Goal: Use online tool/utility

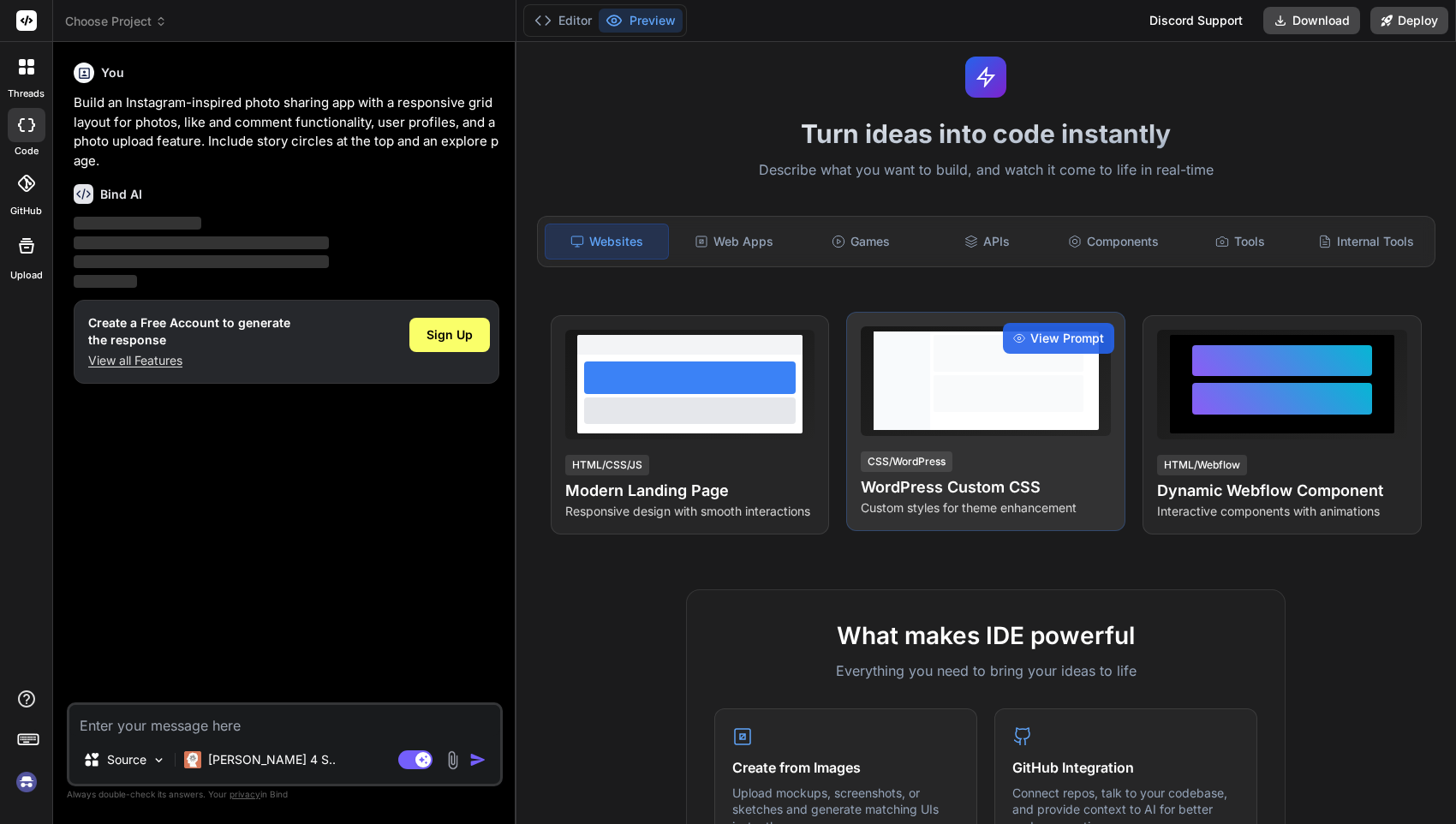
scroll to position [98, 0]
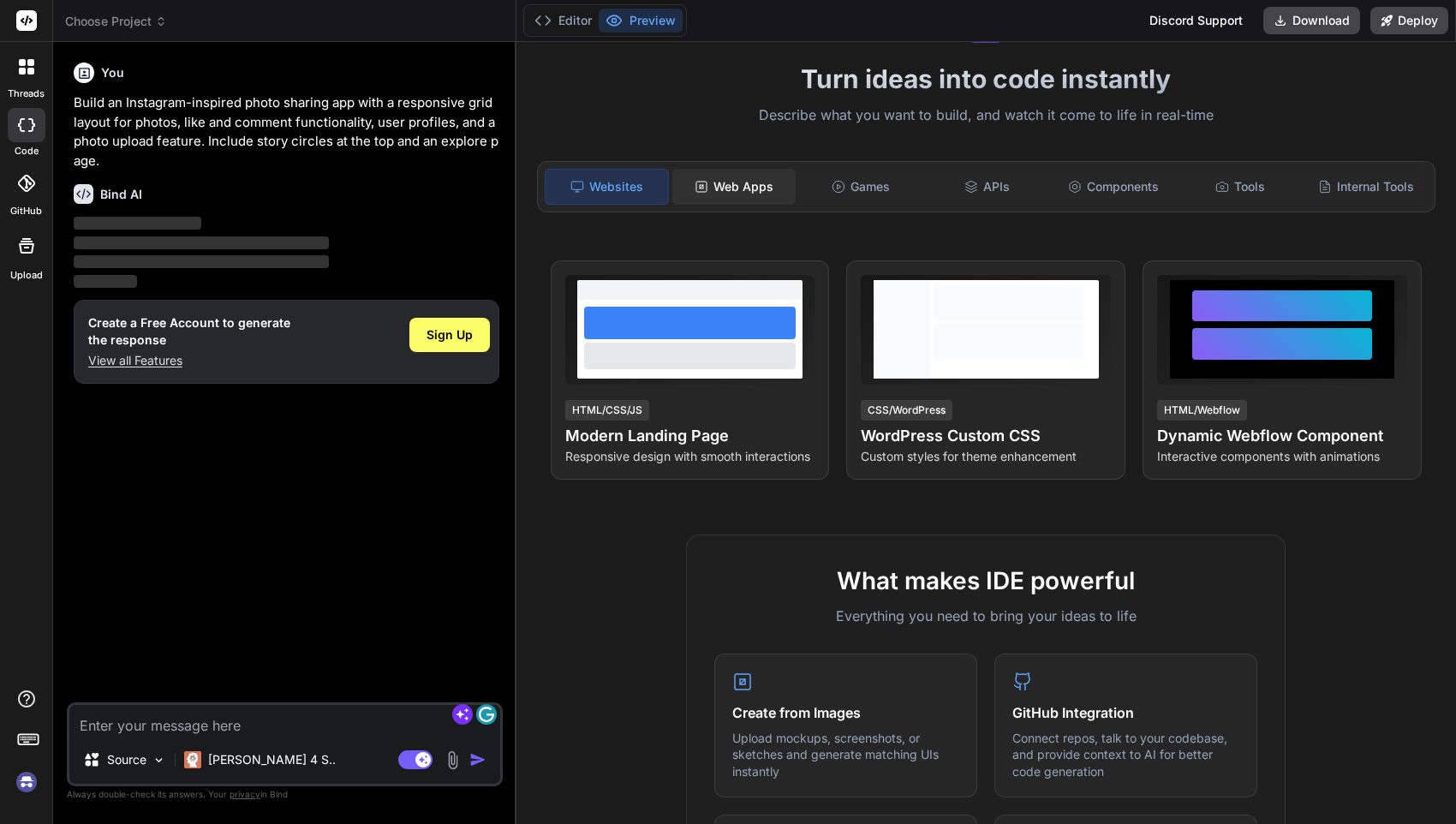
click at [737, 187] on div "Web Apps" at bounding box center [734, 187] width 123 height 36
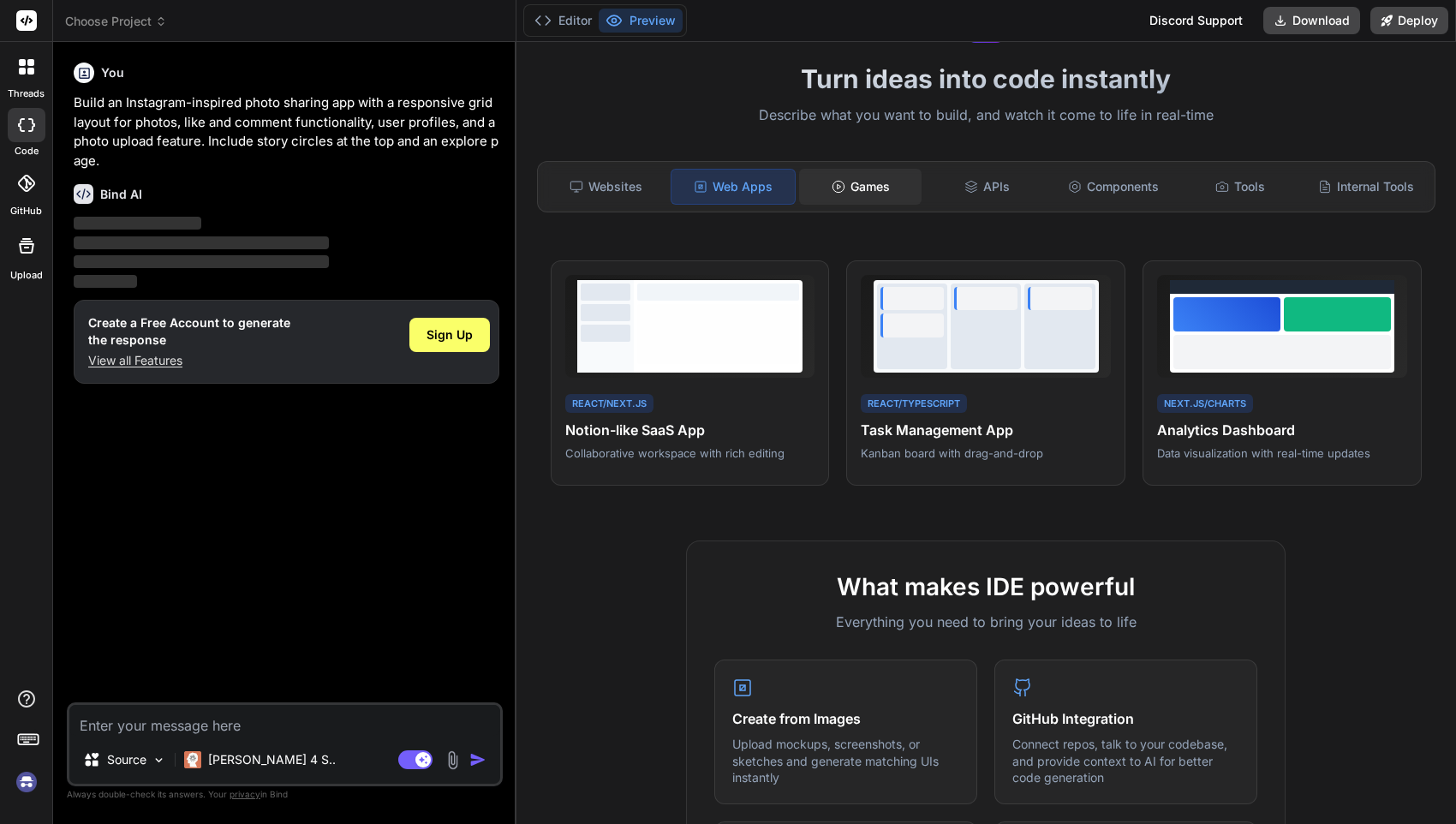
click at [834, 178] on div "Games" at bounding box center [861, 187] width 123 height 36
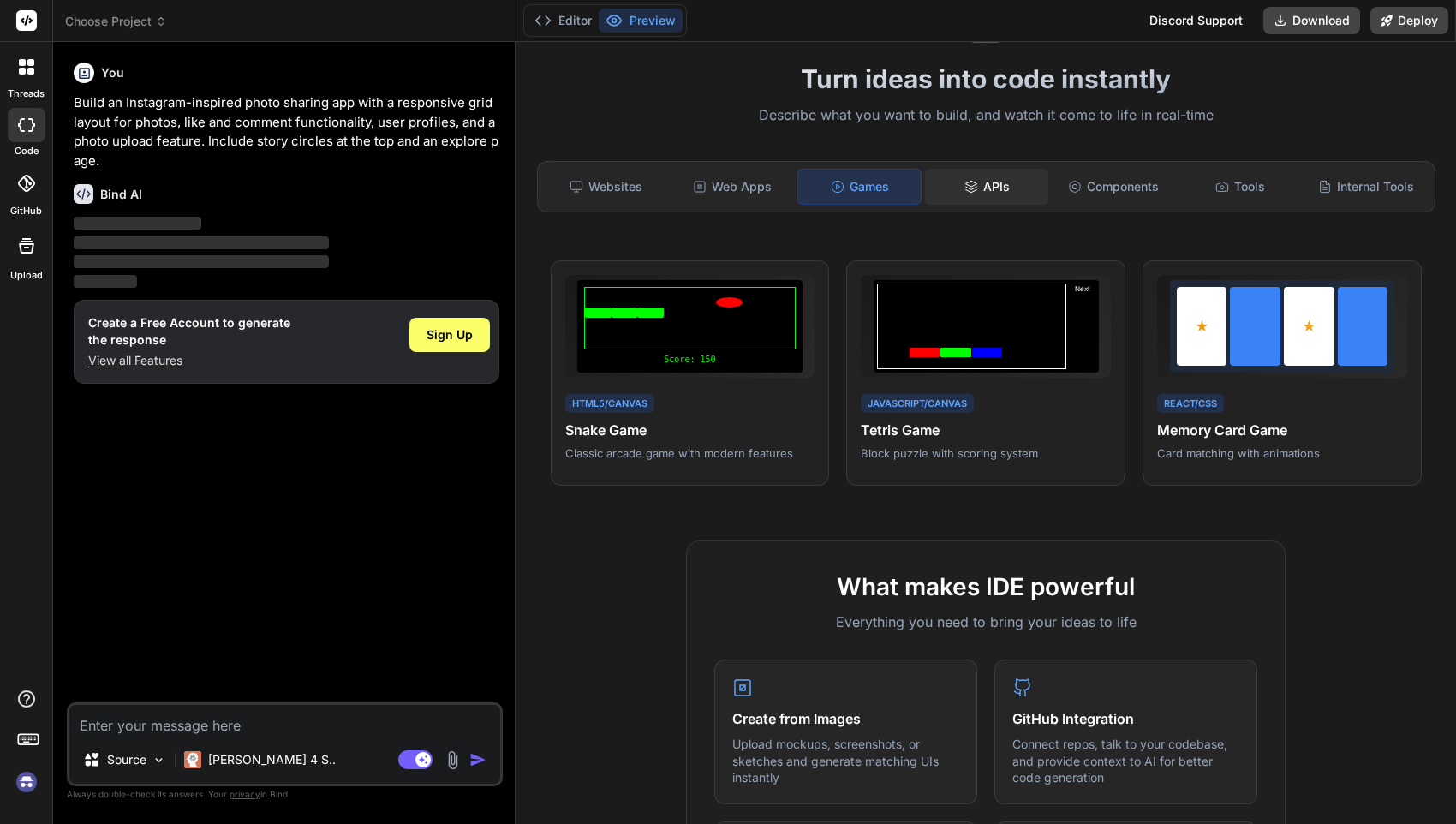
click at [965, 187] on icon at bounding box center [972, 187] width 13 height 13
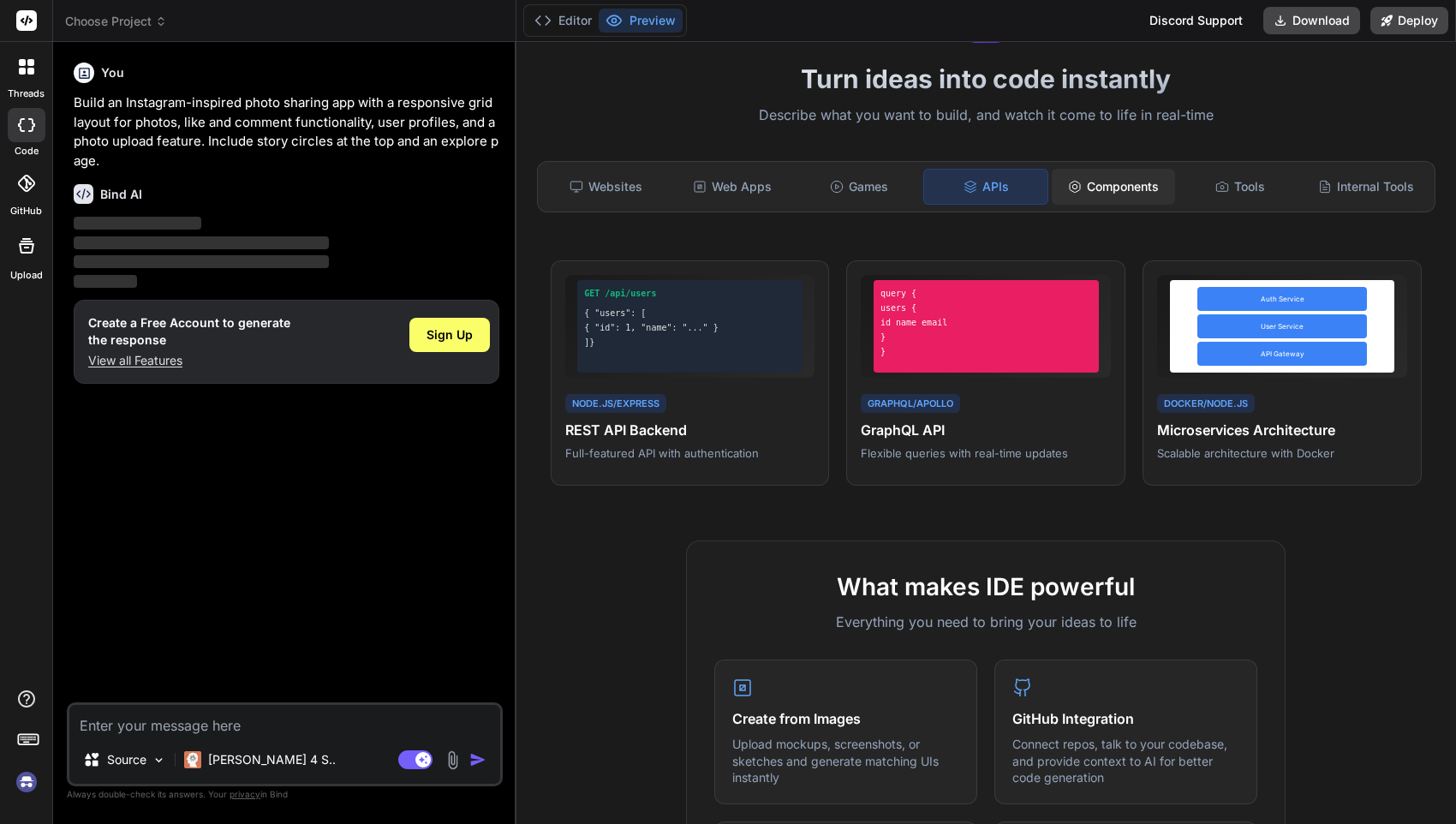
click at [1068, 189] on icon at bounding box center [1074, 187] width 13 height 13
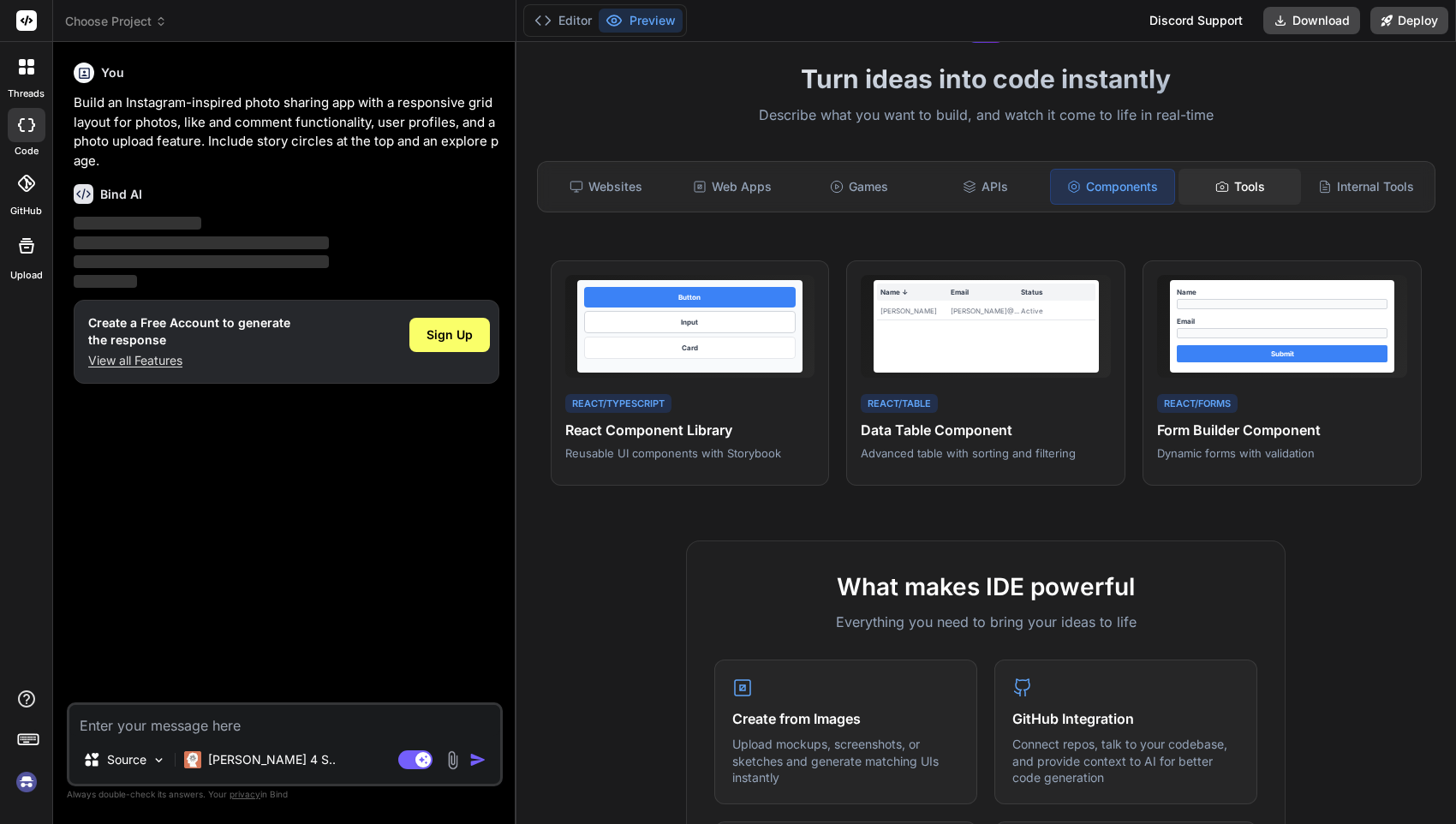
click at [1199, 192] on div "Tools" at bounding box center [1240, 187] width 123 height 36
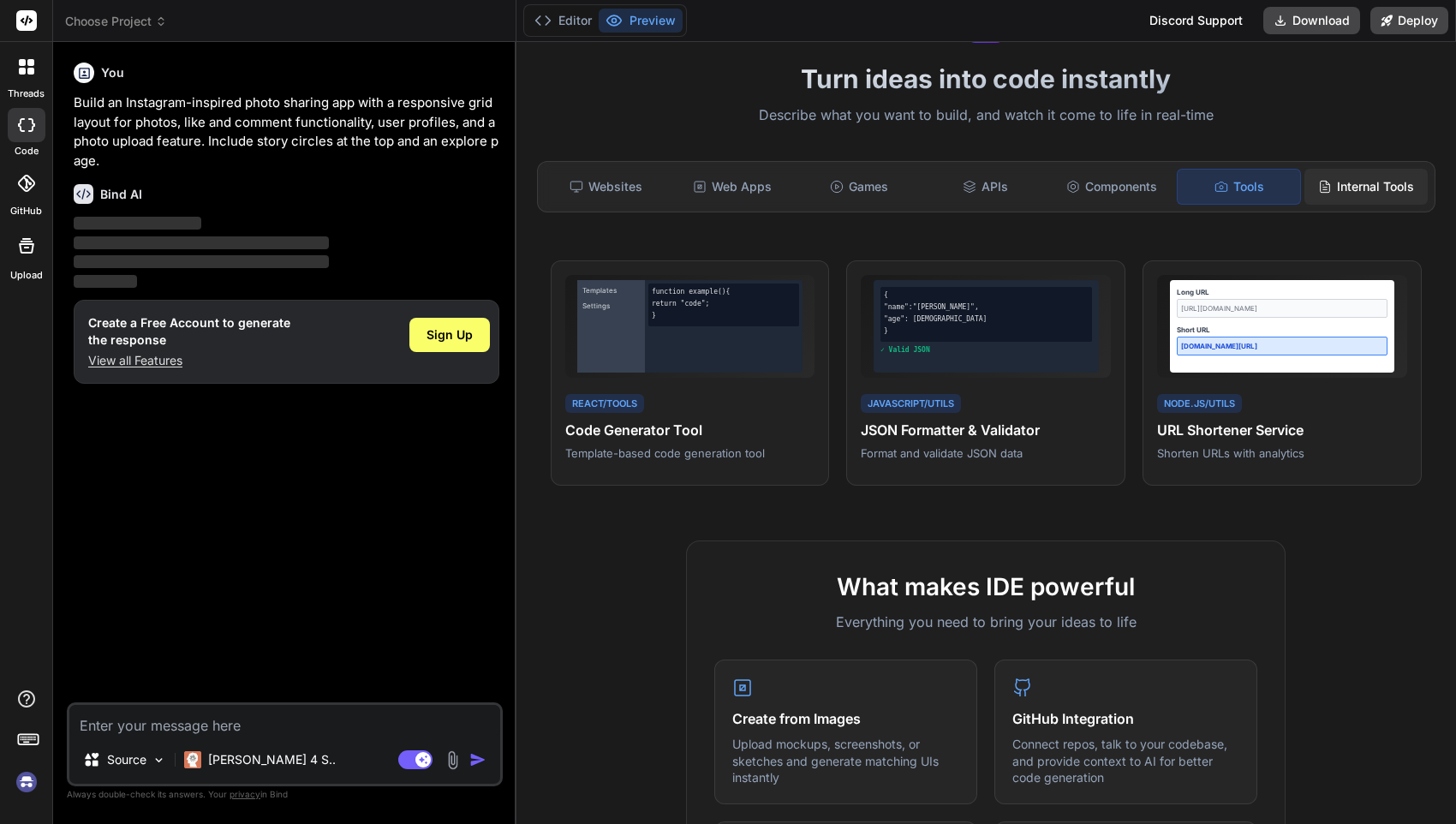
click at [1319, 191] on icon at bounding box center [1325, 187] width 13 height 13
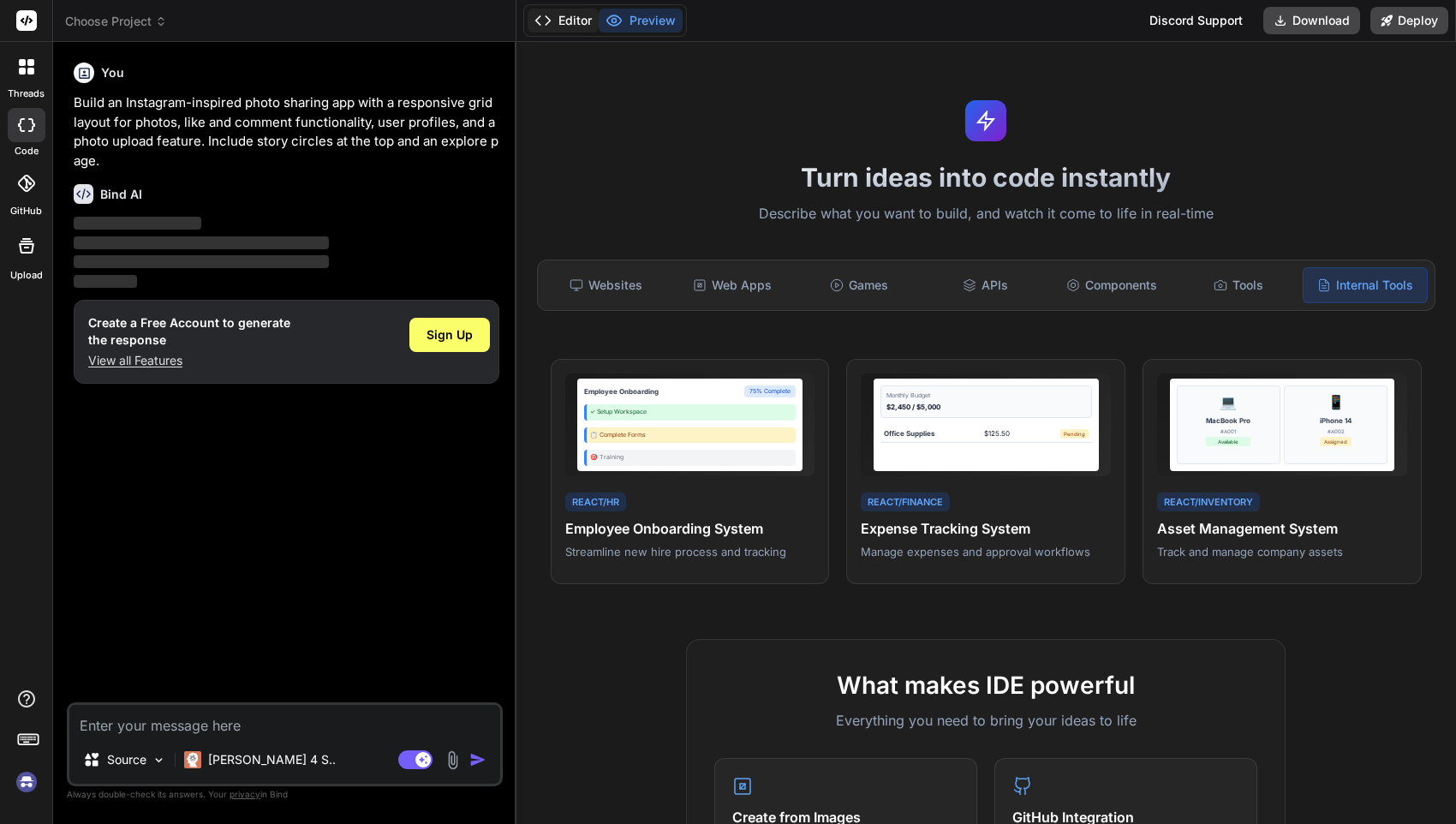
click at [548, 18] on icon at bounding box center [543, 20] width 17 height 17
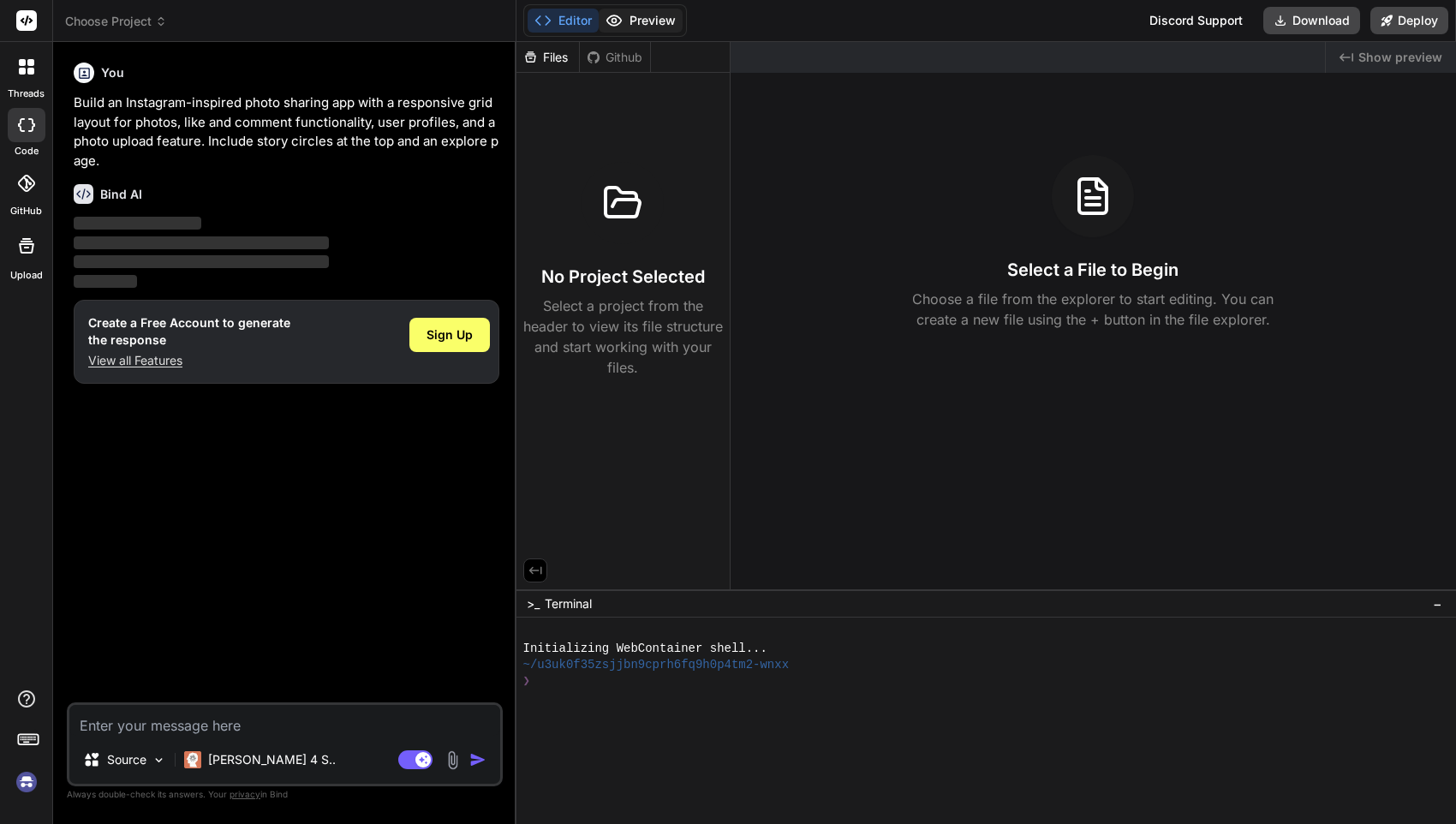
click at [636, 14] on button "Preview" at bounding box center [640, 20] width 84 height 24
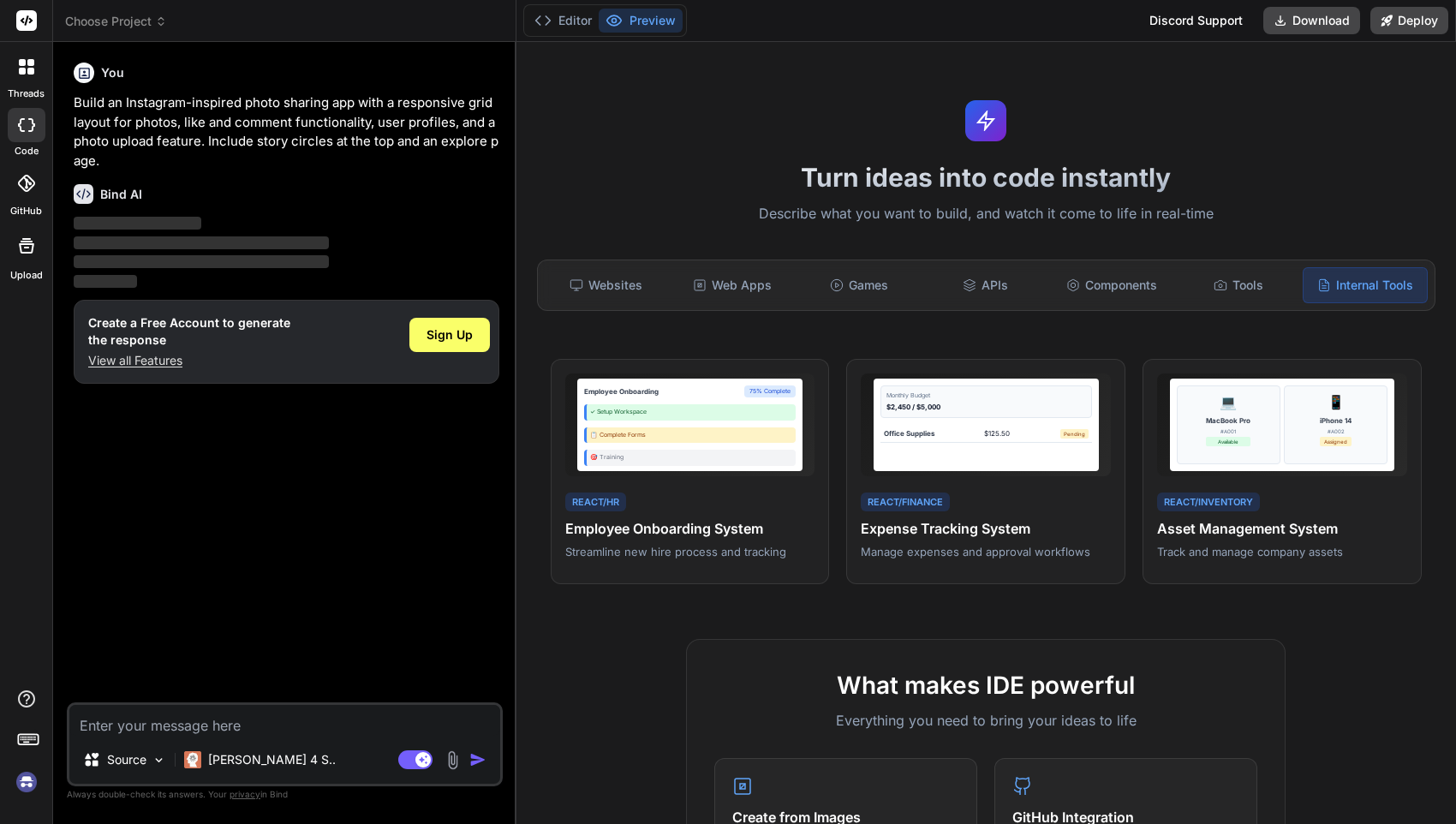
click at [448, 306] on div "Create a Free Account to generate the response View all Features Sign Up" at bounding box center [286, 341] width 426 height 84
click at [445, 321] on div "Sign Up" at bounding box center [450, 336] width 81 height 35
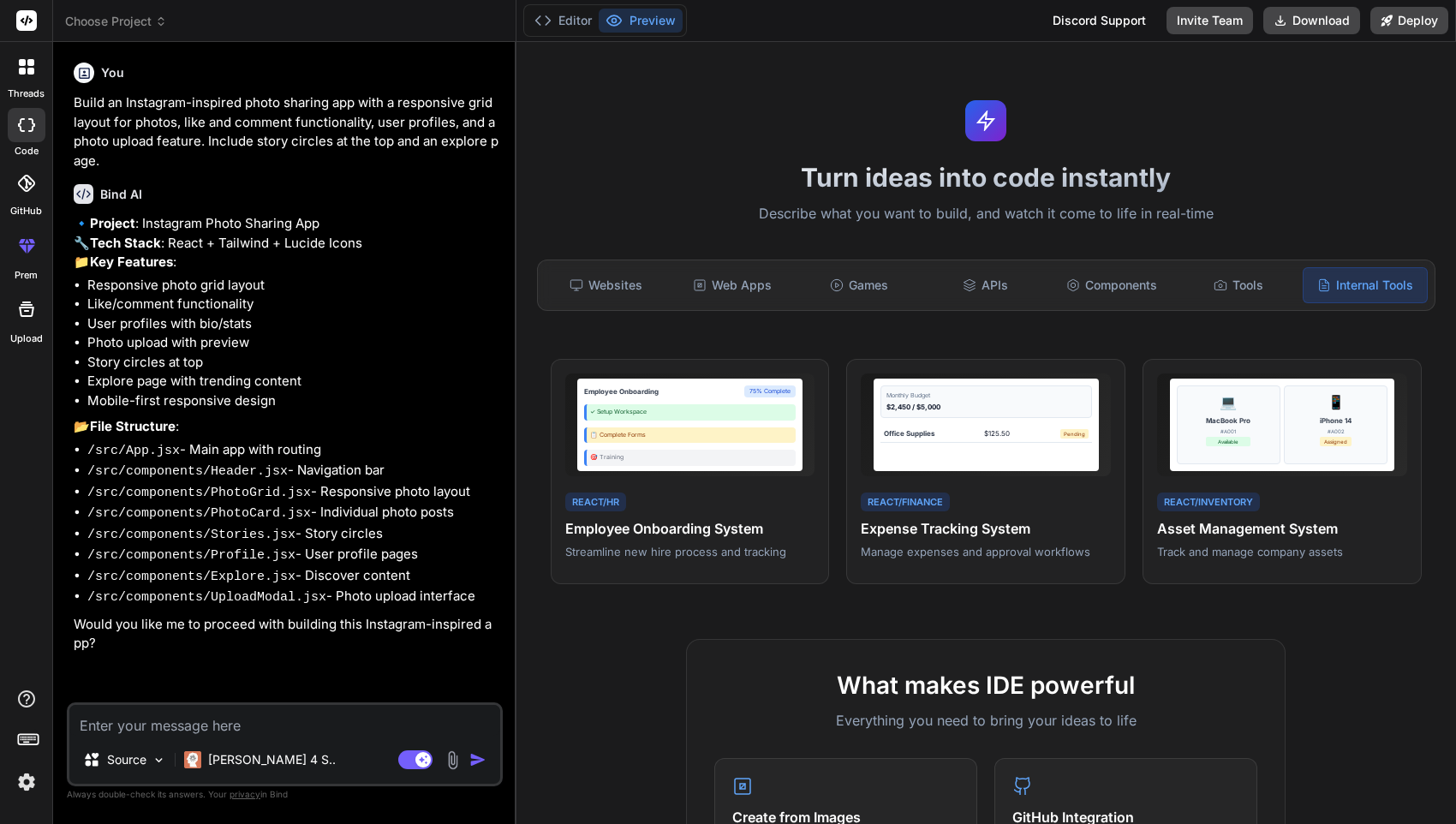
type textarea "x"
click at [594, 275] on div "Websites" at bounding box center [606, 285] width 123 height 36
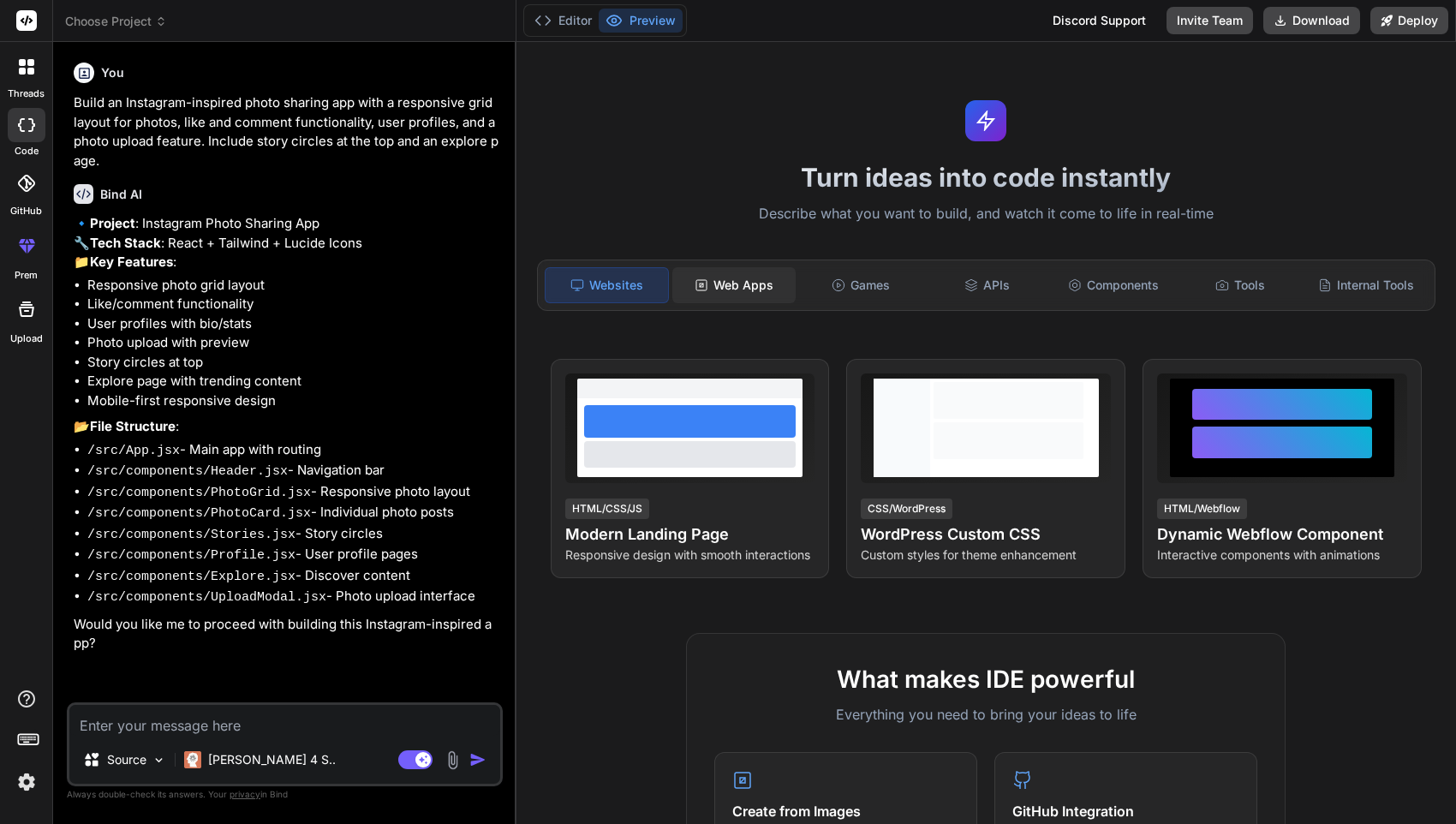
click at [766, 281] on div "Web Apps" at bounding box center [734, 285] width 123 height 36
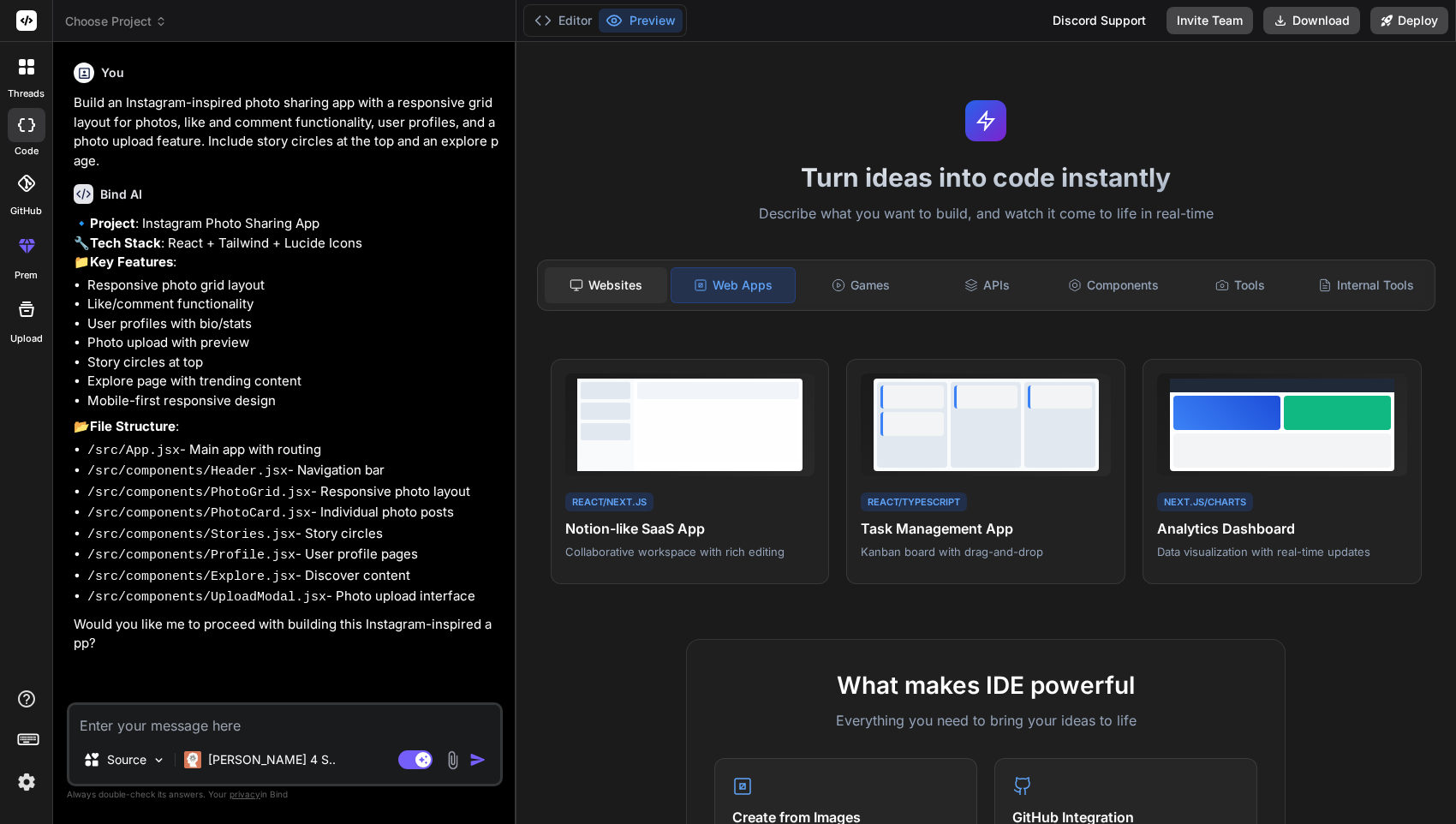
click at [618, 273] on div "Websites" at bounding box center [606, 285] width 123 height 36
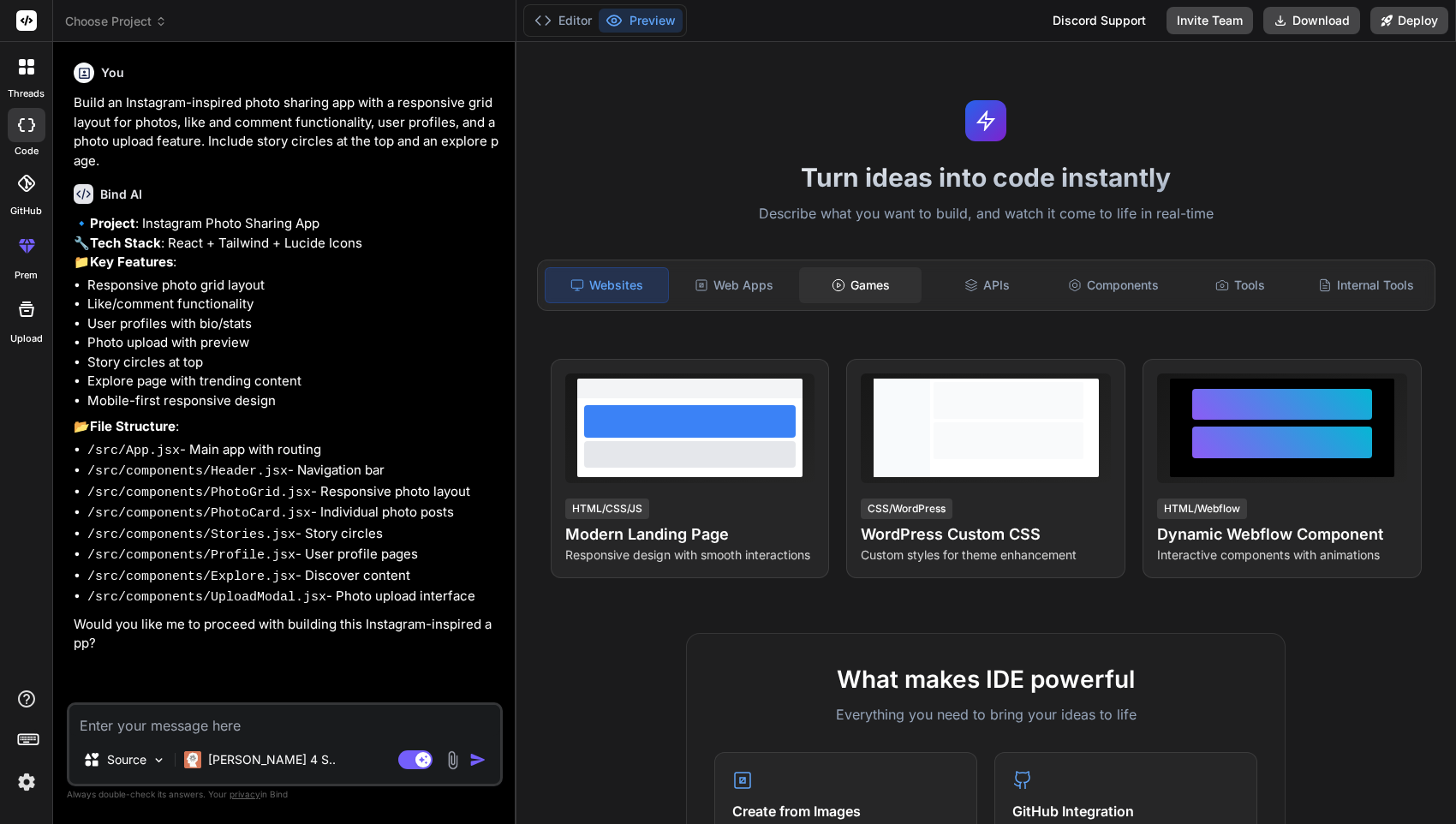
click at [815, 283] on div "Games" at bounding box center [861, 285] width 123 height 36
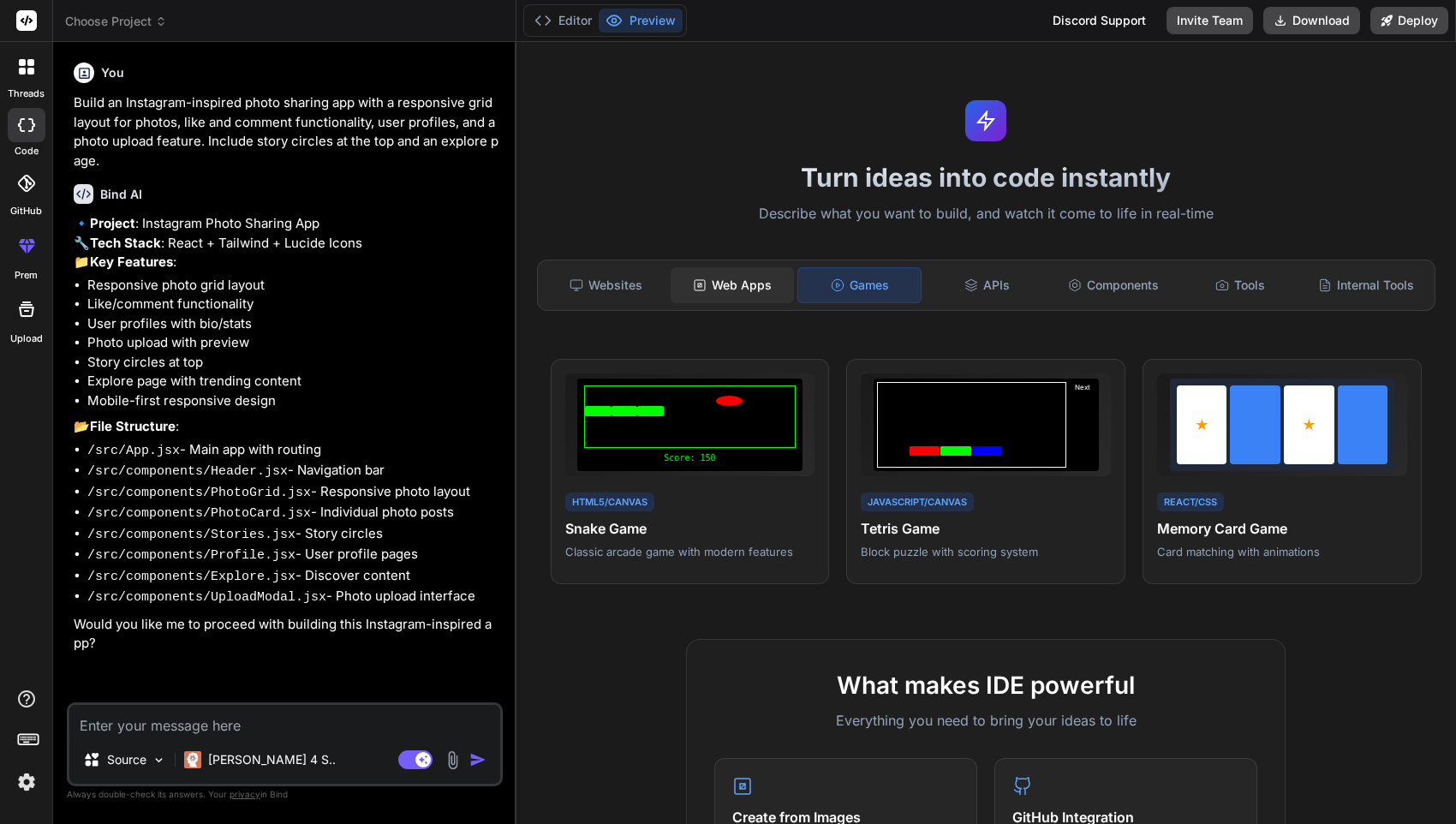
click at [727, 275] on div "Web Apps" at bounding box center [732, 285] width 123 height 36
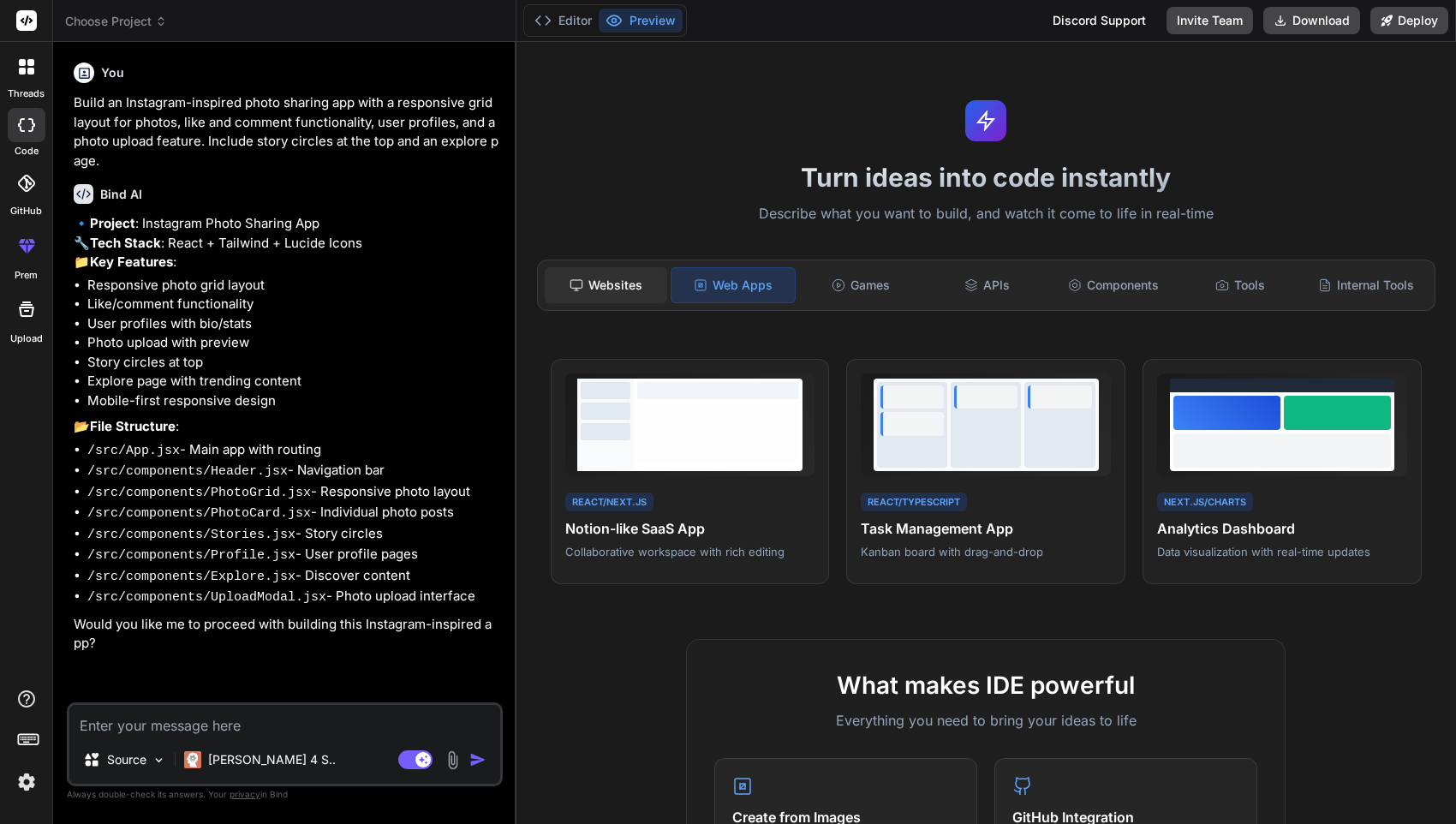
click at [662, 275] on div "Websites" at bounding box center [606, 285] width 123 height 36
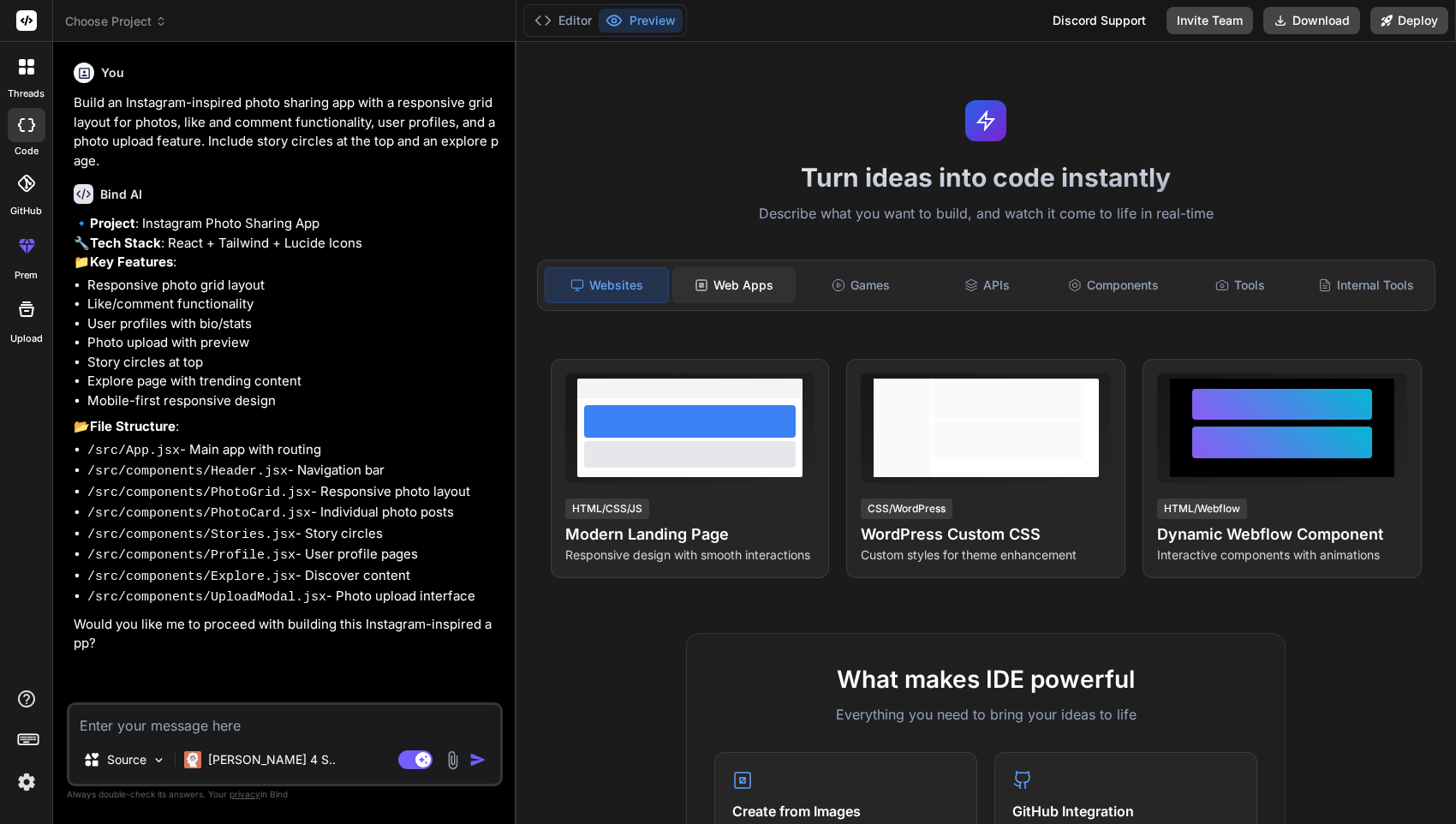
click at [771, 274] on div "Web Apps" at bounding box center [734, 285] width 123 height 36
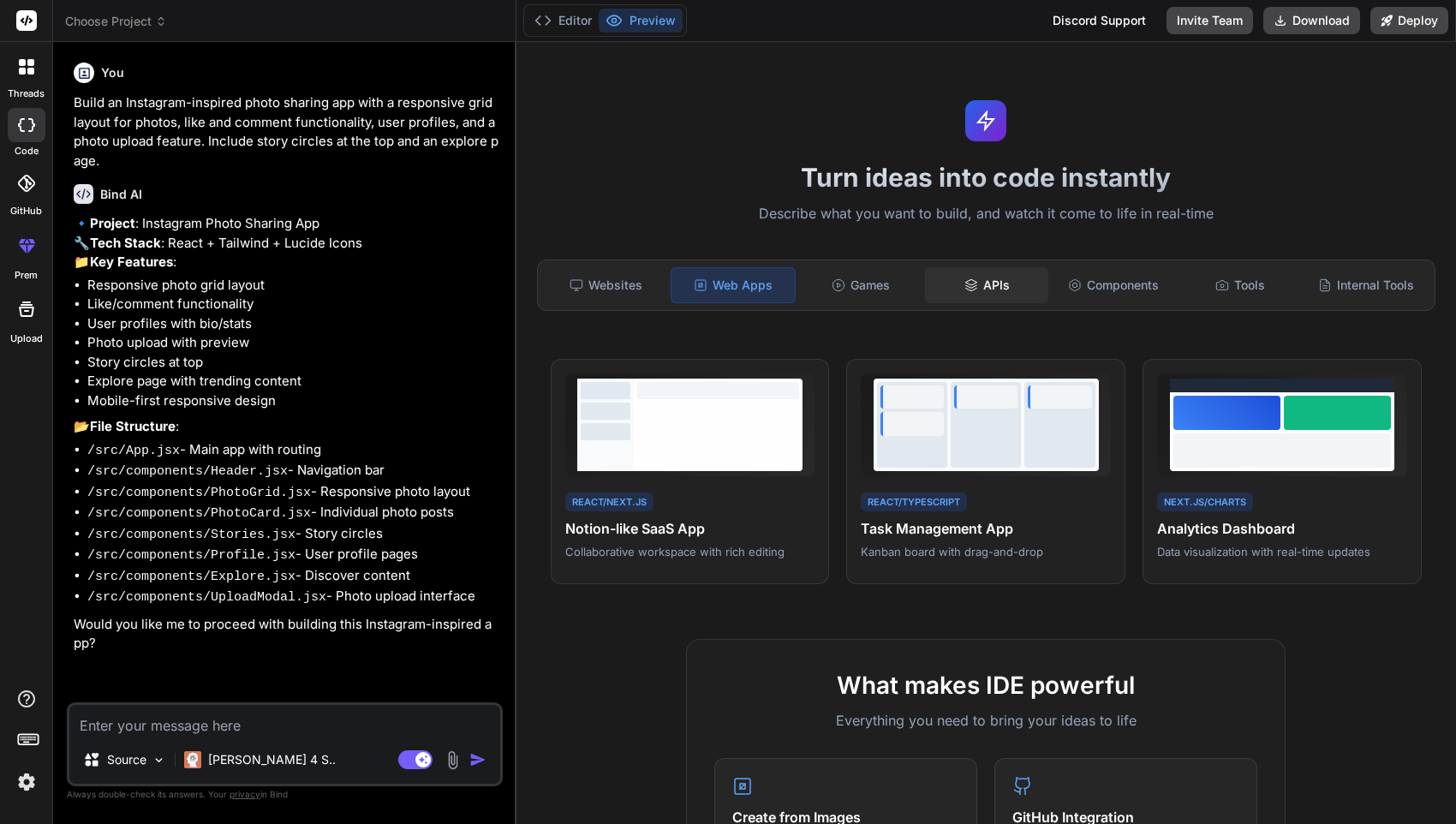
click at [925, 280] on div "APIs" at bounding box center [987, 285] width 123 height 36
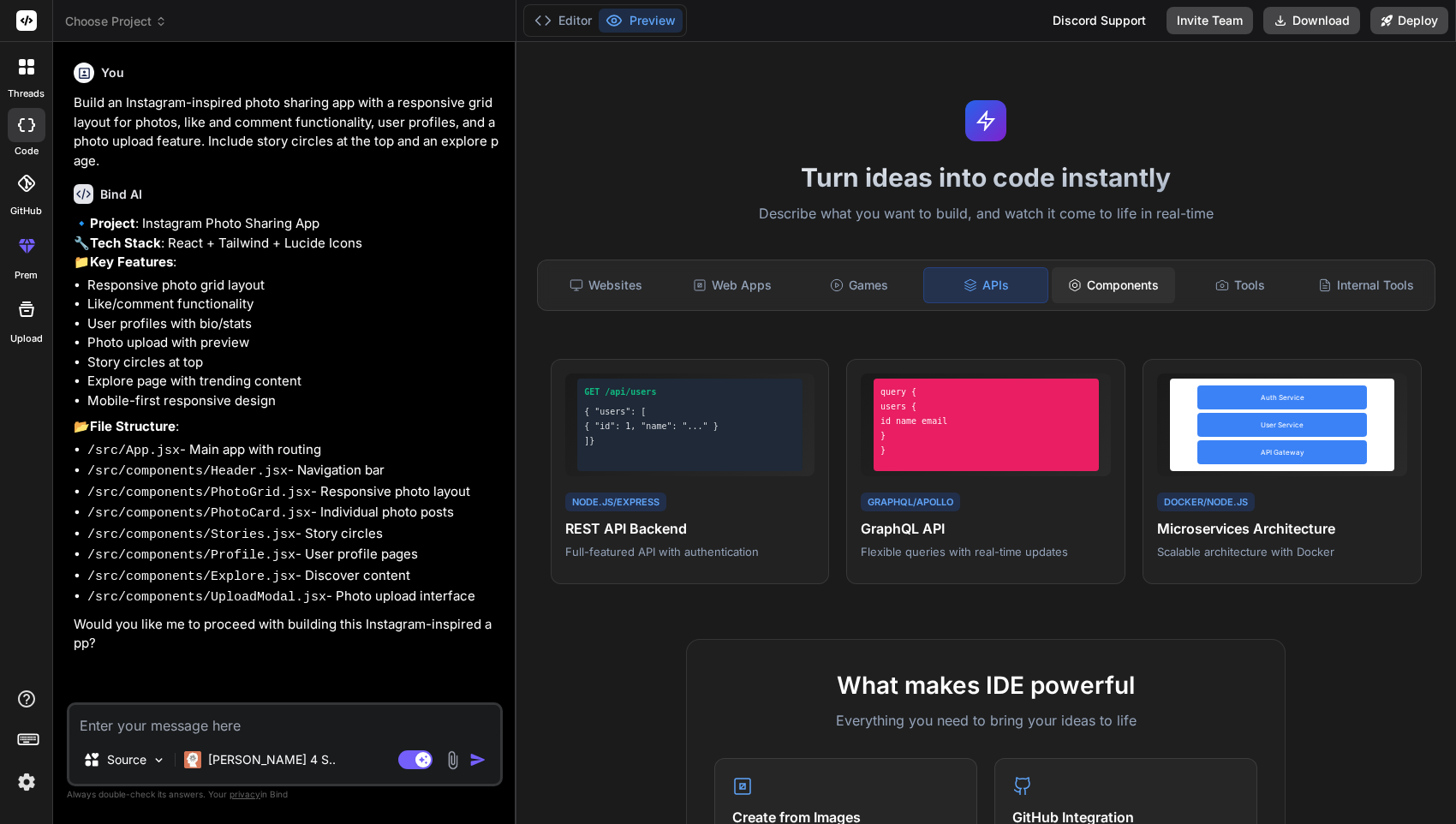
drag, startPoint x: 1067, startPoint y: 286, endPoint x: 1115, endPoint y: 287, distance: 48.0
click at [1068, 286] on icon at bounding box center [1074, 286] width 13 height 13
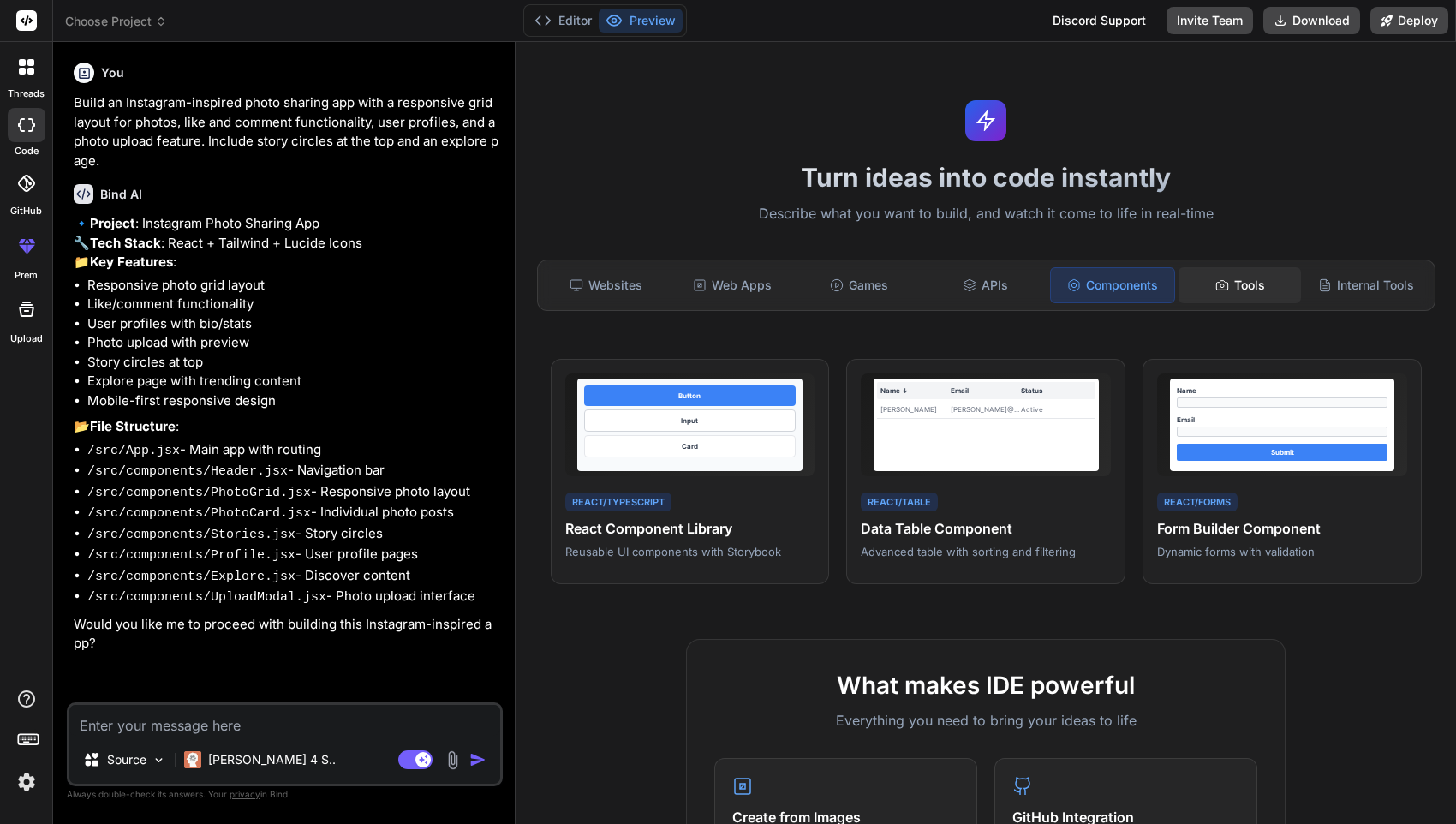
click at [1185, 287] on div "Tools" at bounding box center [1240, 285] width 123 height 36
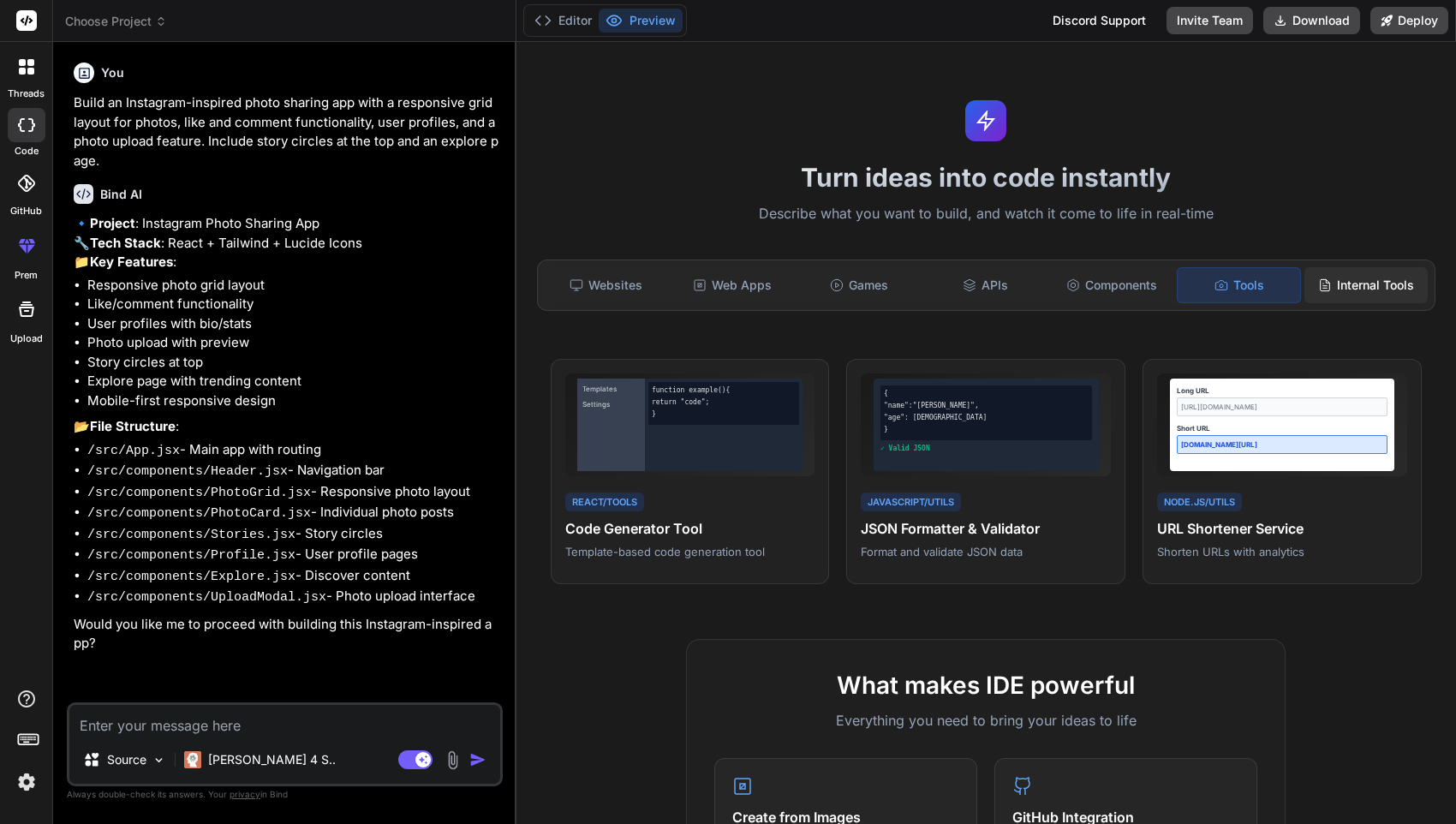
click at [1381, 276] on div "Internal Tools" at bounding box center [1366, 285] width 123 height 36
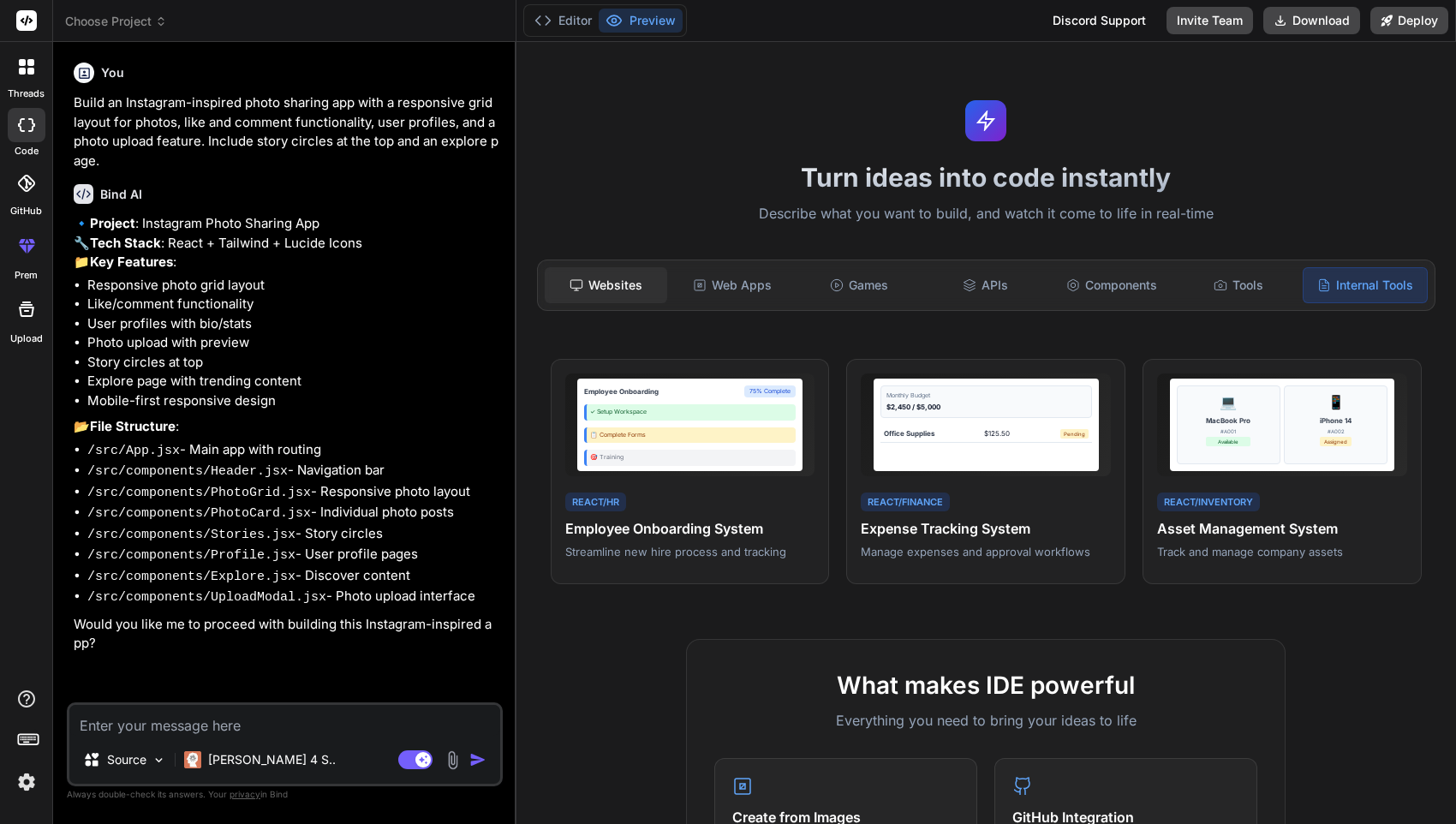
click at [647, 287] on div "Websites" at bounding box center [606, 285] width 123 height 36
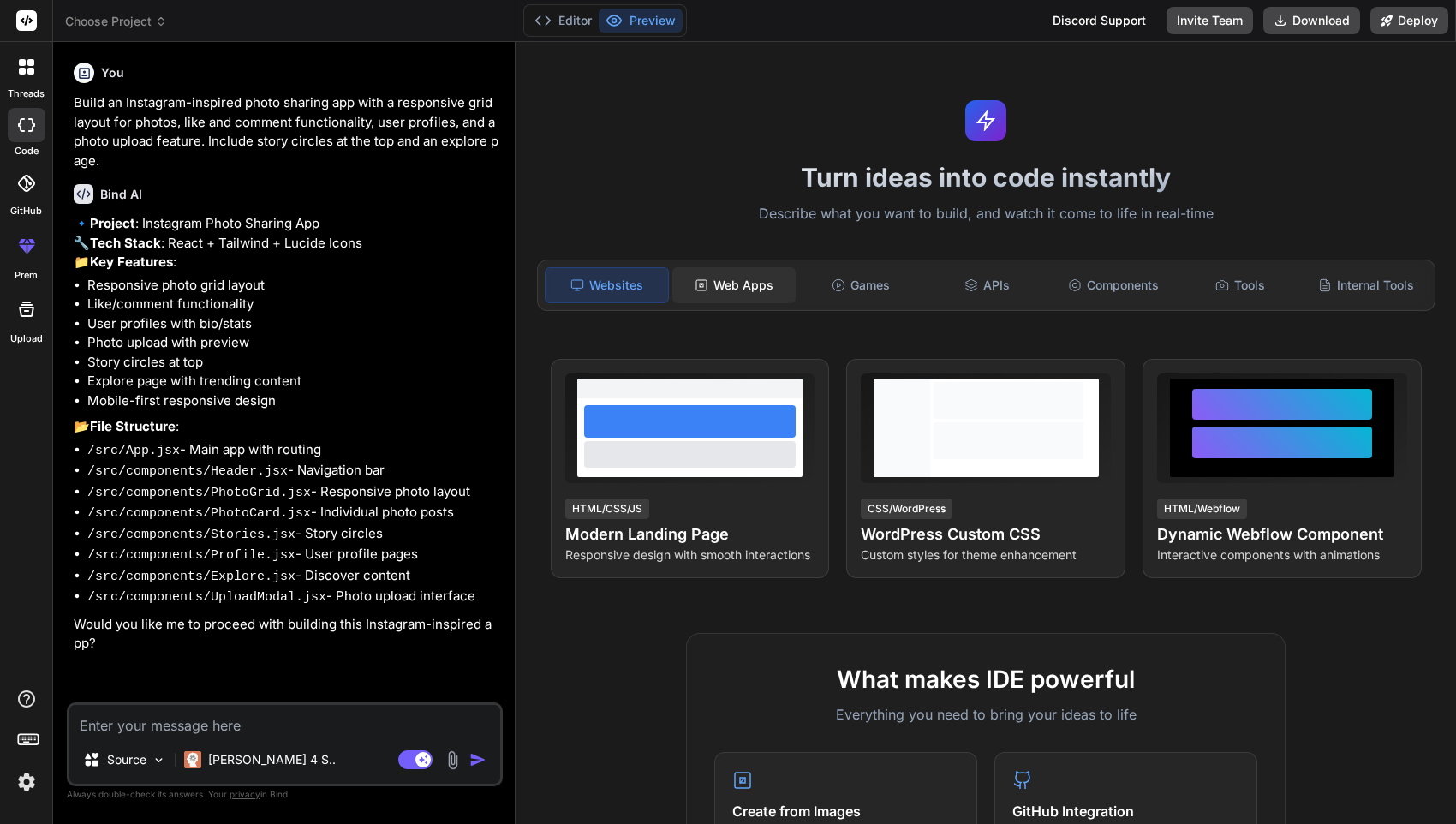
click at [758, 276] on div "Web Apps" at bounding box center [734, 285] width 123 height 36
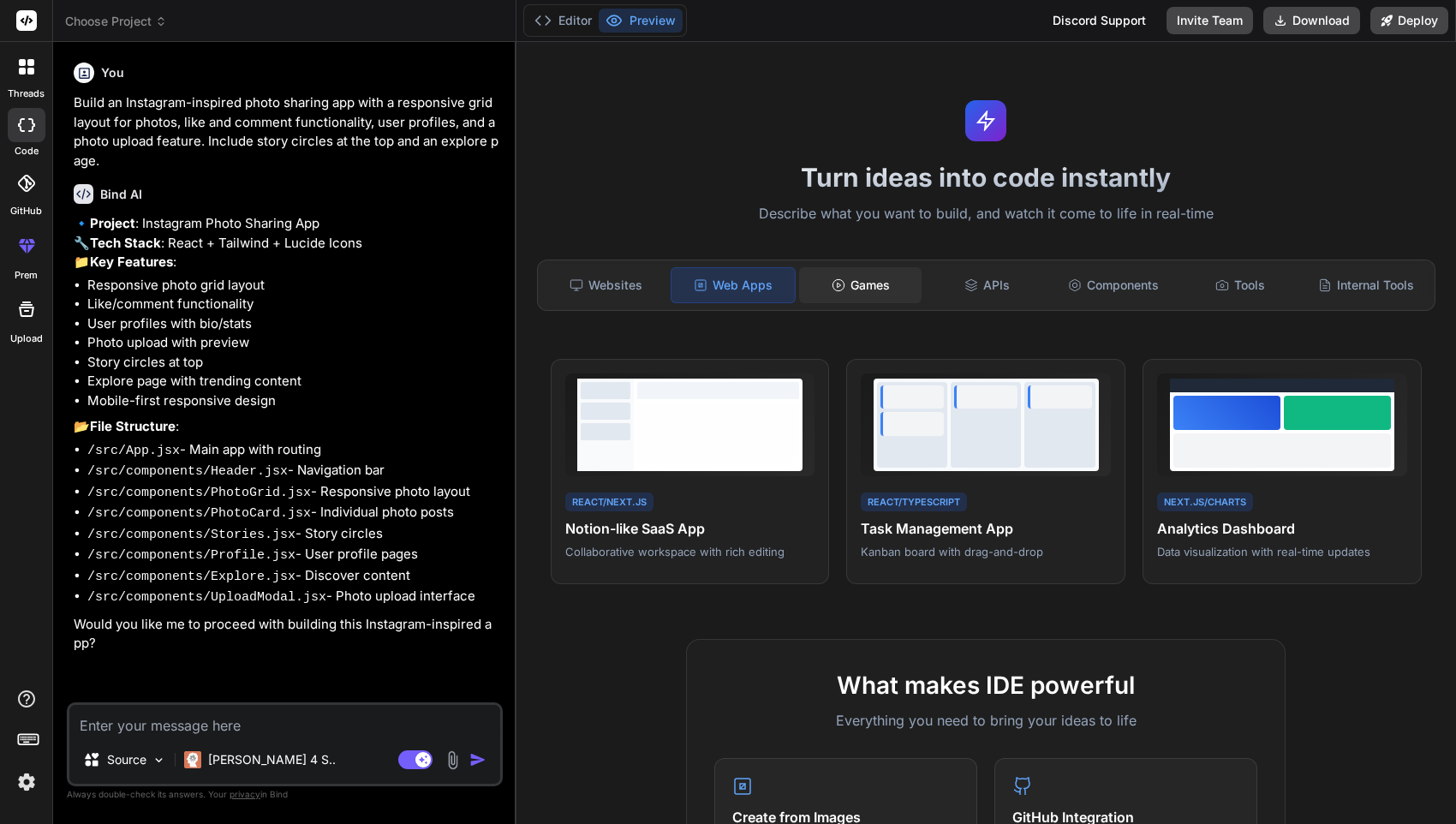
click at [911, 277] on div "Games" at bounding box center [861, 285] width 123 height 36
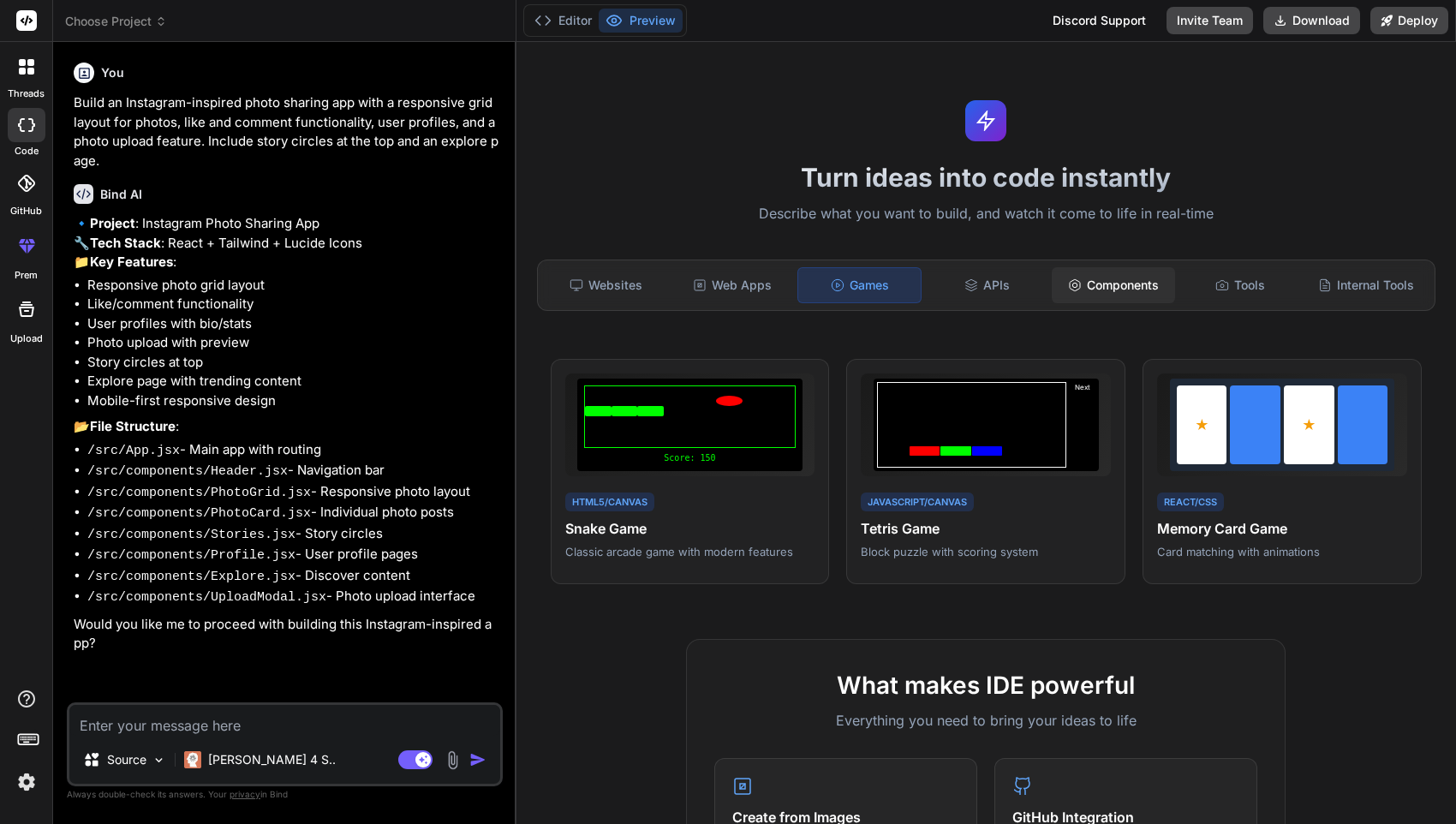
click at [1075, 295] on div "Components" at bounding box center [1113, 285] width 123 height 36
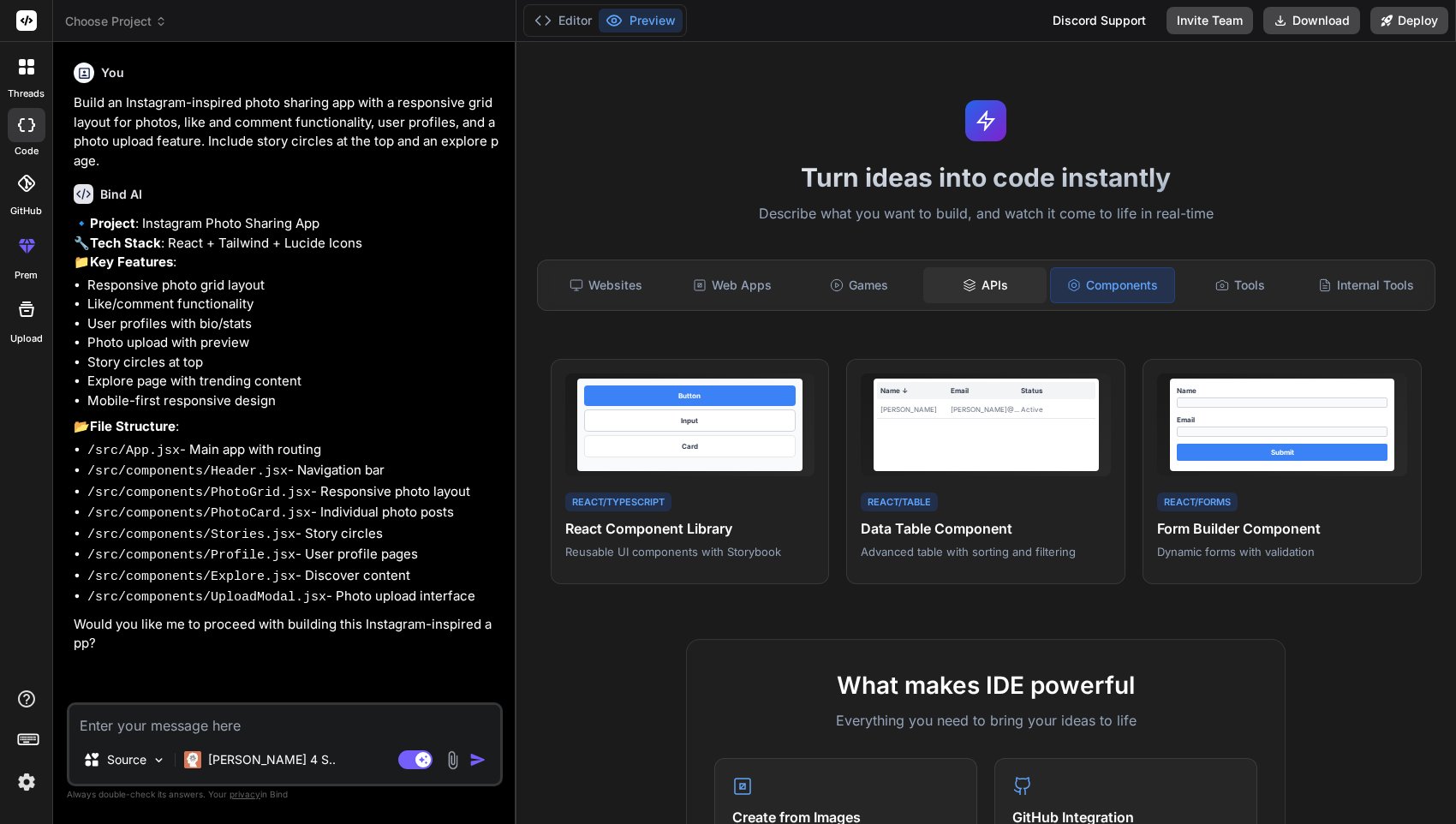
click at [1024, 288] on div "APIs" at bounding box center [985, 285] width 123 height 36
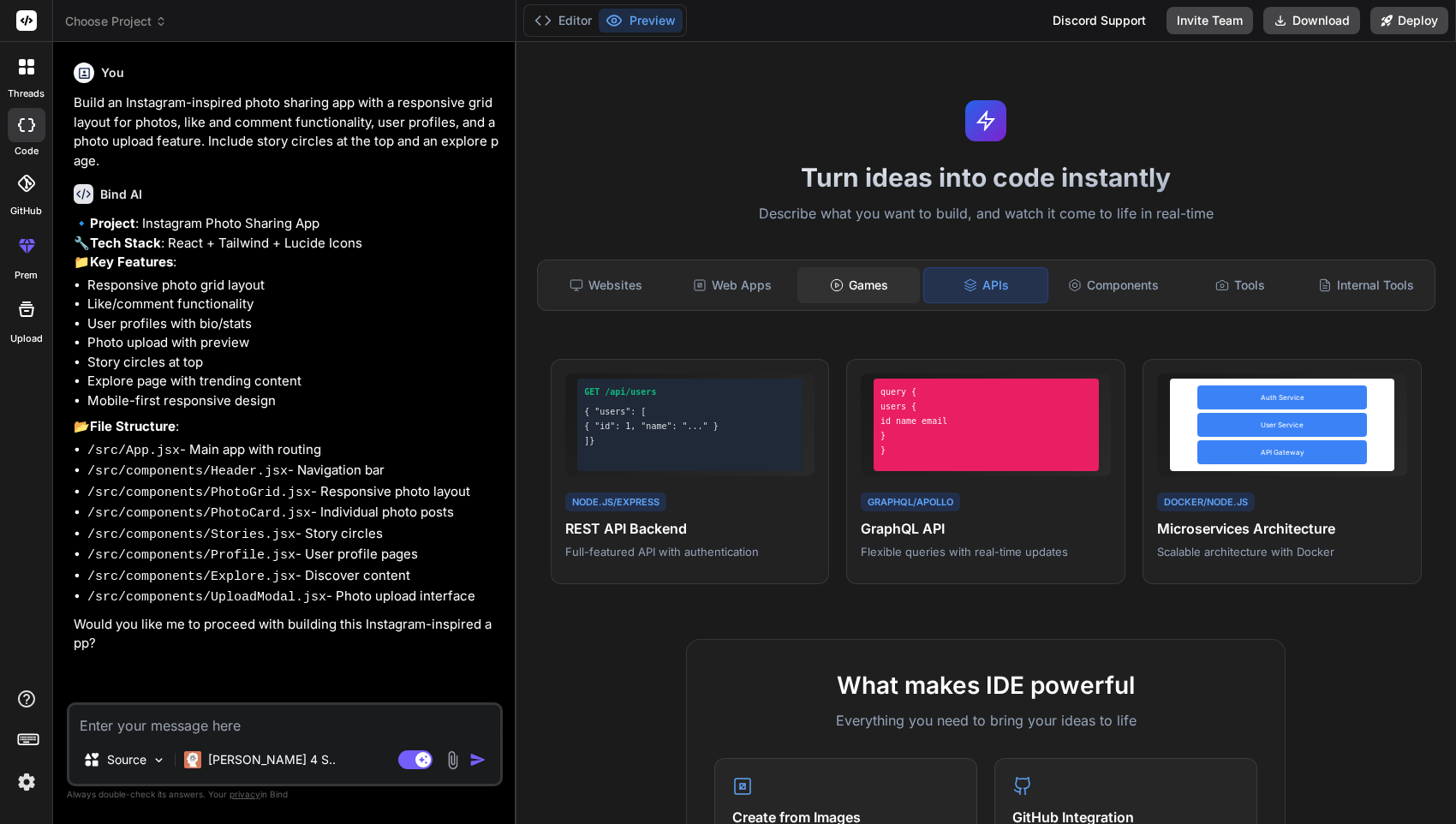
click at [900, 282] on div "Games" at bounding box center [859, 285] width 123 height 36
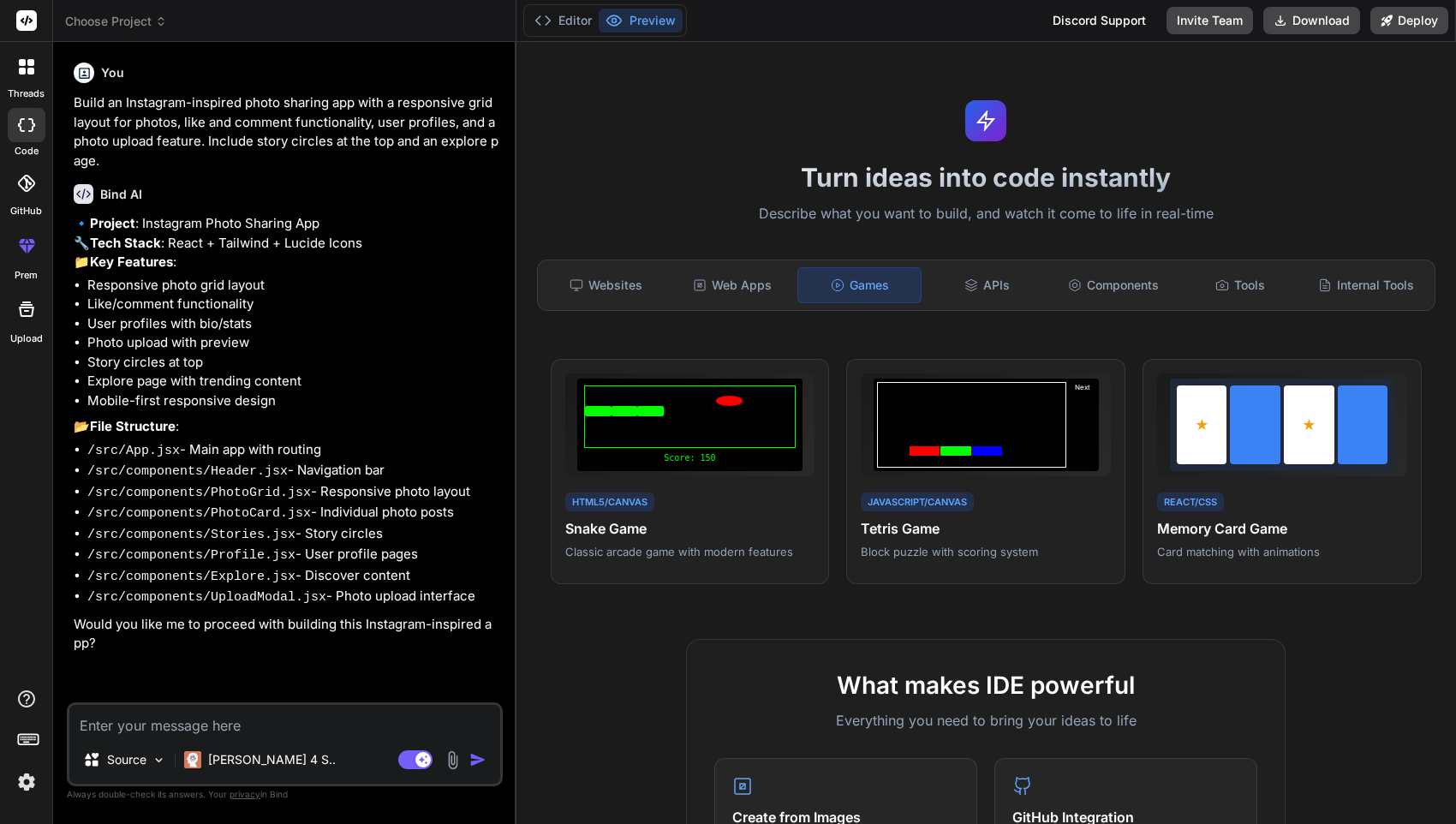
click at [727, 264] on div "Websites Web Apps Games APIs Components Tools Internal Tools" at bounding box center [986, 285] width 899 height 51
click at [722, 274] on div "Web Apps" at bounding box center [732, 285] width 123 height 36
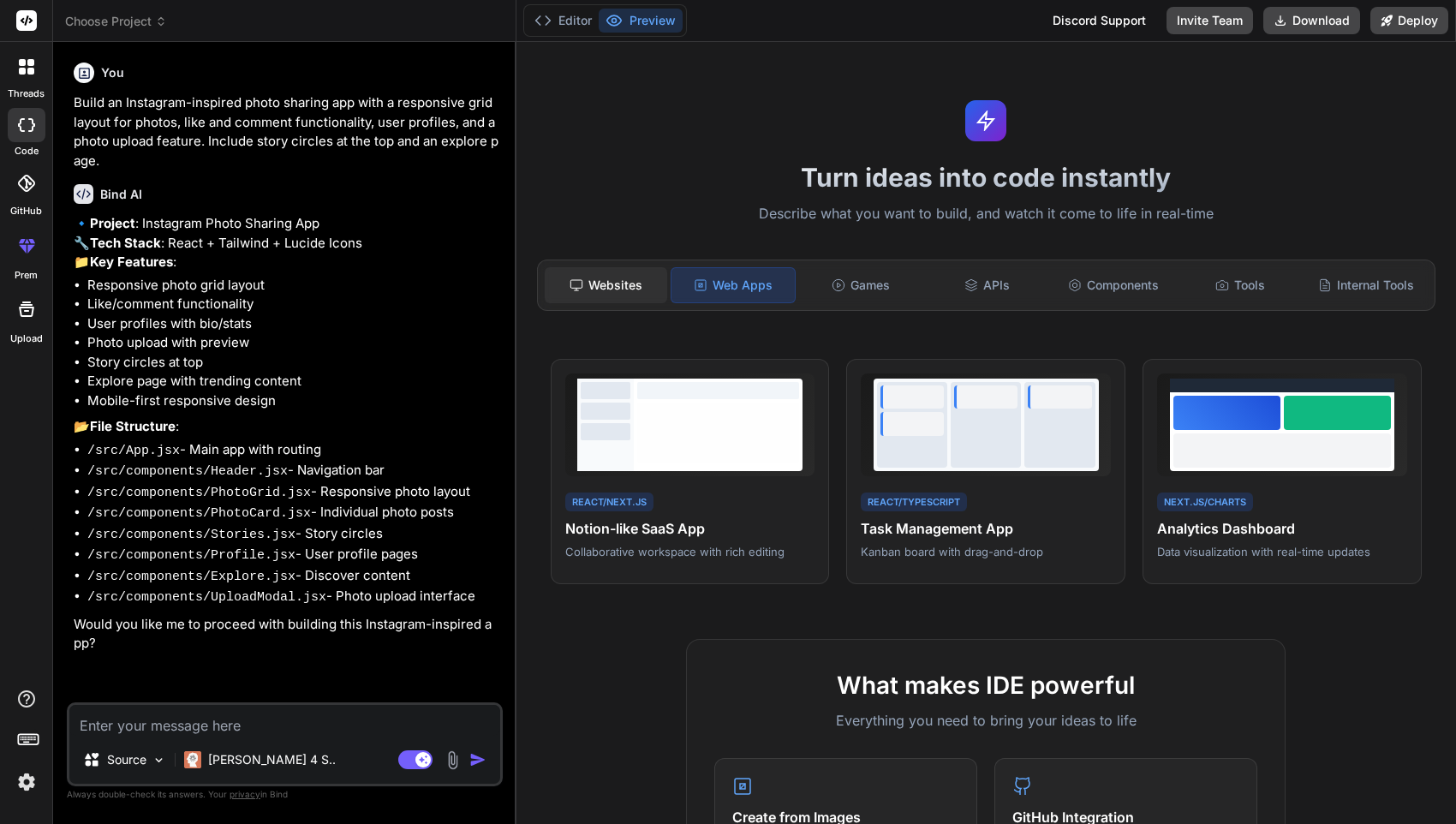
click at [604, 267] on div "Websites" at bounding box center [606, 285] width 123 height 36
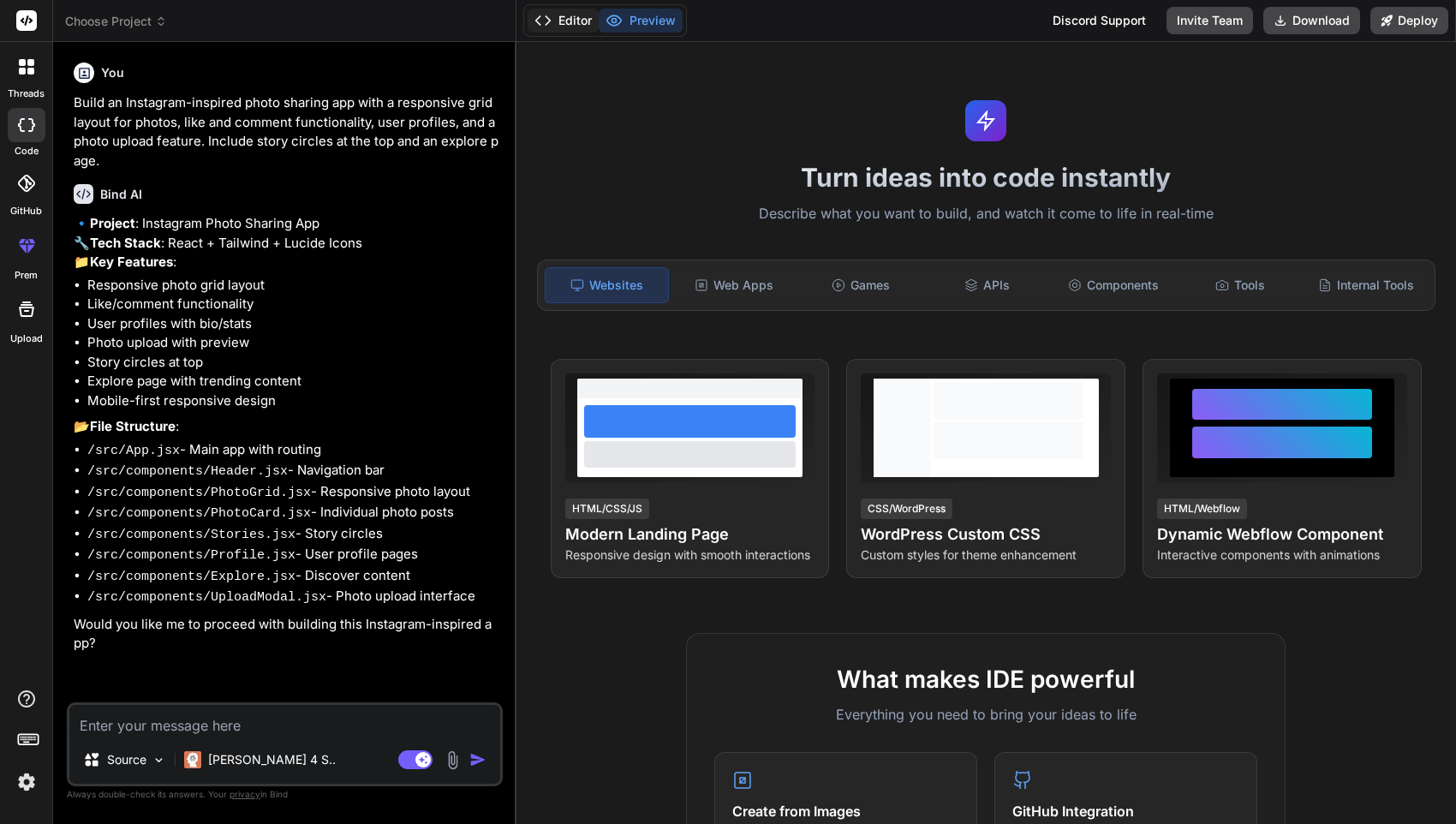
click at [567, 20] on button "Editor" at bounding box center [563, 20] width 71 height 24
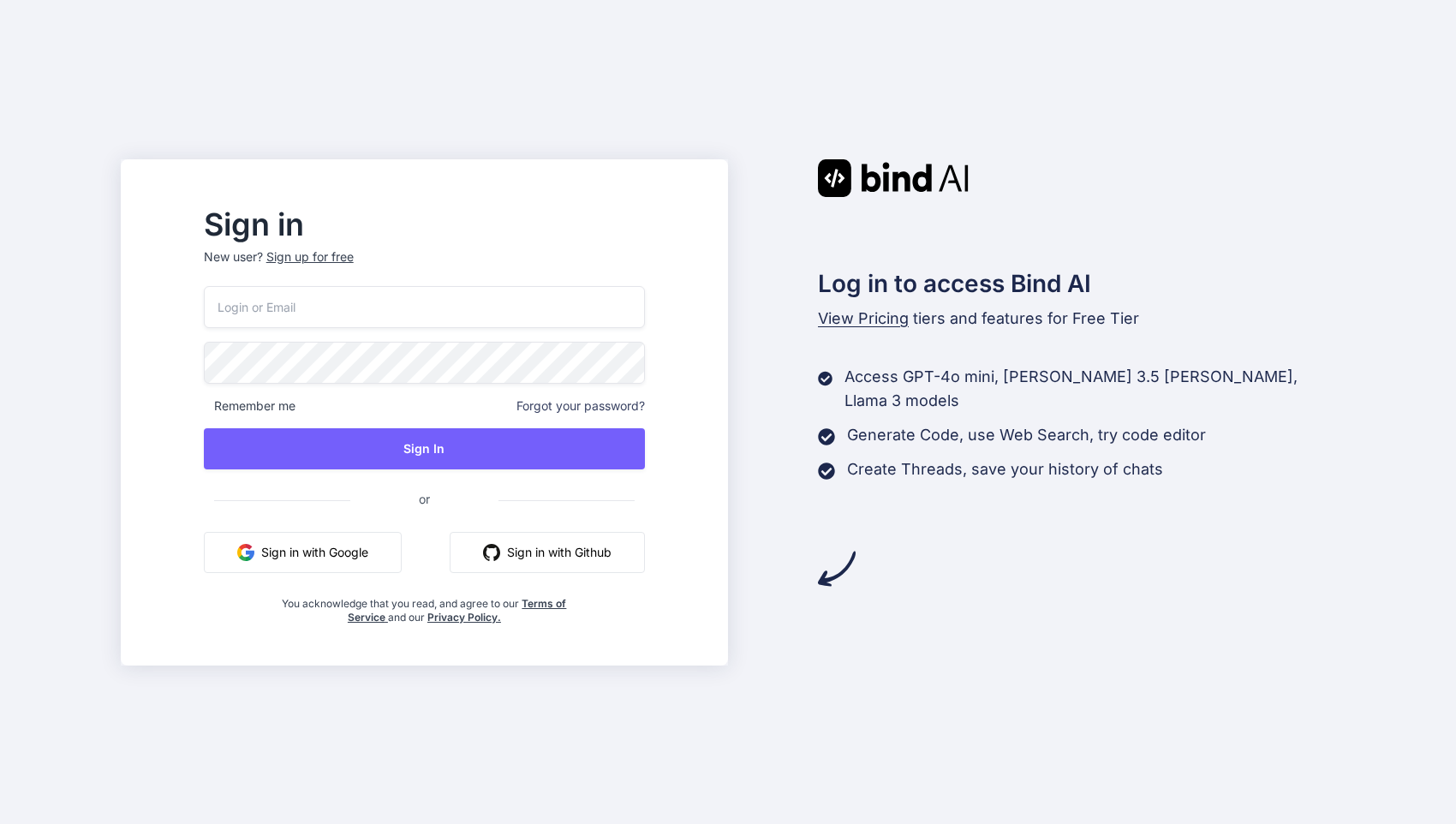
click at [380, 547] on button "Sign in with Google" at bounding box center [303, 552] width 198 height 41
